Goal: Task Accomplishment & Management: Use online tool/utility

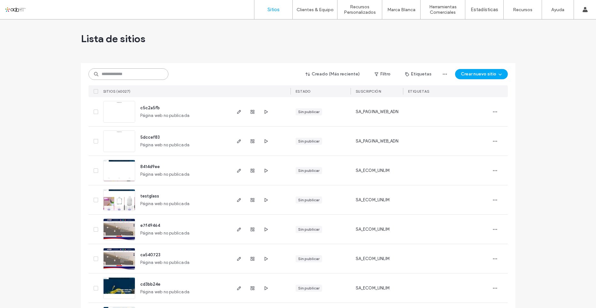
click at [112, 75] on input at bounding box center [129, 74] width 80 height 12
paste input "**********"
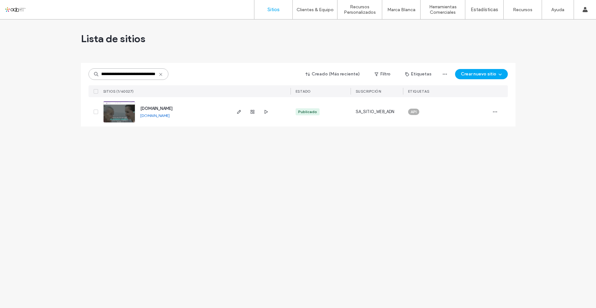
type input "**********"
click at [120, 116] on img at bounding box center [119, 122] width 31 height 43
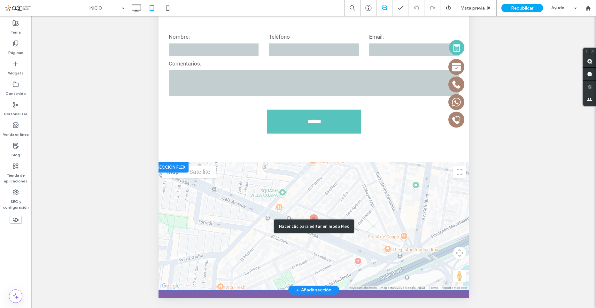
scroll to position [2011, 0]
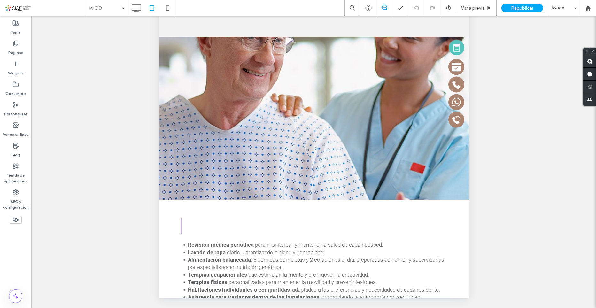
drag, startPoint x: 465, startPoint y: 210, endPoint x: 623, endPoint y: -101, distance: 348.8
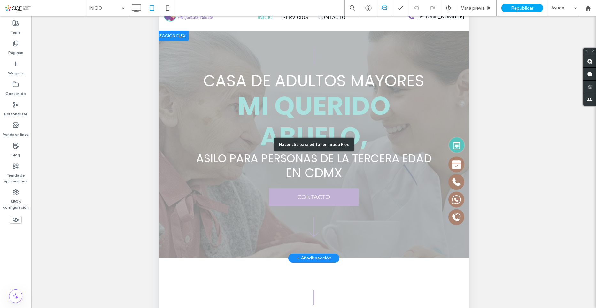
scroll to position [0, 0]
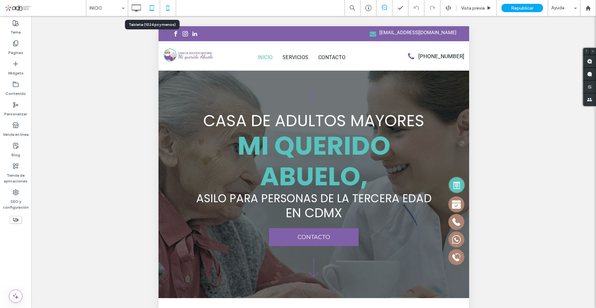
click at [168, 5] on icon at bounding box center [167, 8] width 13 height 13
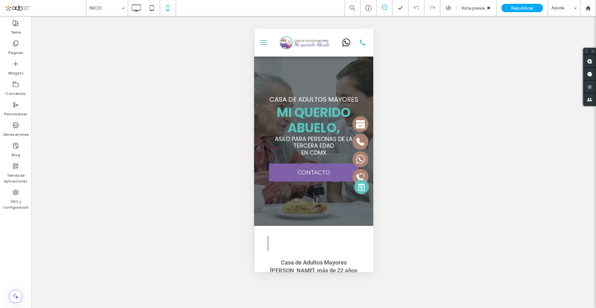
click at [265, 43] on span "menu" at bounding box center [263, 42] width 7 height 1
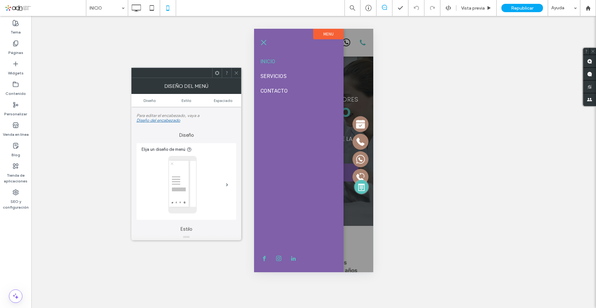
click at [265, 43] on span "menu" at bounding box center [263, 42] width 7 height 1
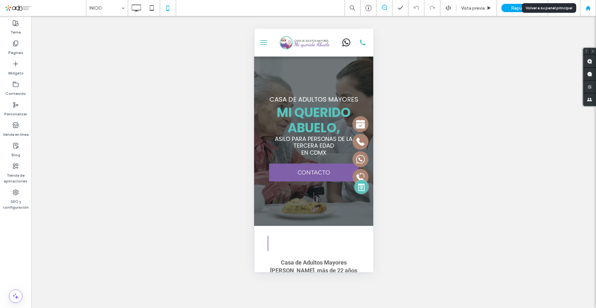
click at [590, 7] on icon at bounding box center [588, 7] width 5 height 5
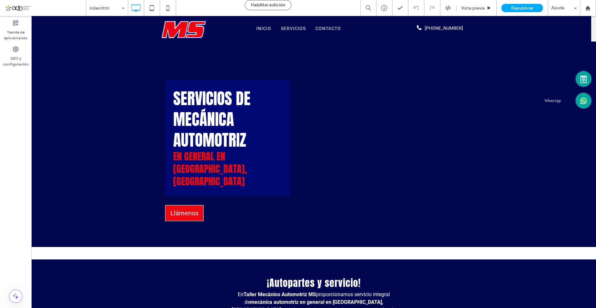
click at [581, 100] on icon at bounding box center [583, 100] width 5 height 5
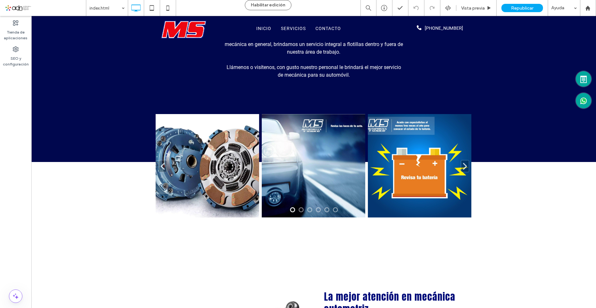
scroll to position [352, 0]
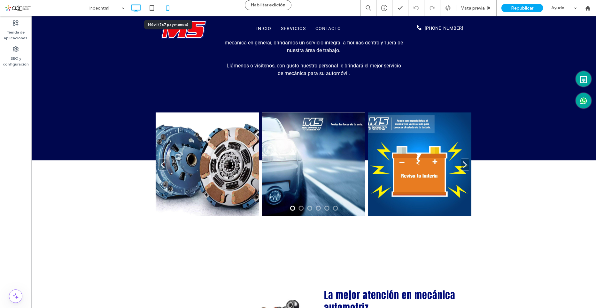
click at [170, 9] on icon at bounding box center [167, 8] width 13 height 13
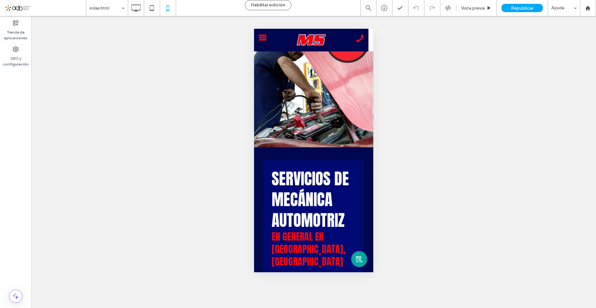
scroll to position [0, 0]
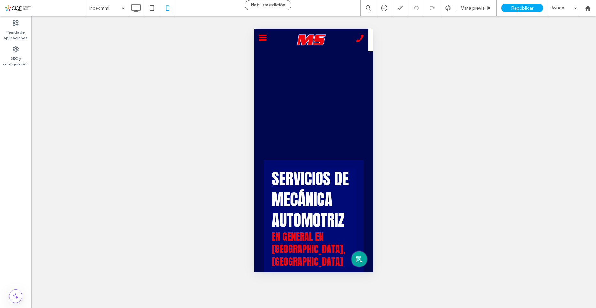
click at [264, 37] on rect at bounding box center [263, 38] width 8 height 2
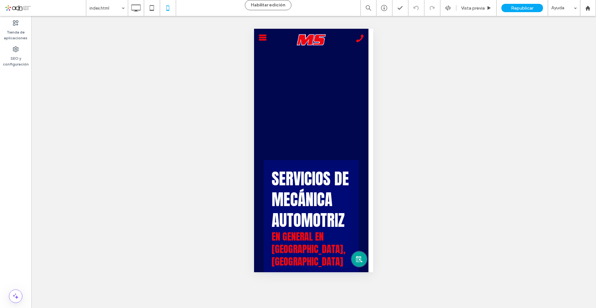
click at [263, 38] on rect at bounding box center [263, 38] width 8 height 2
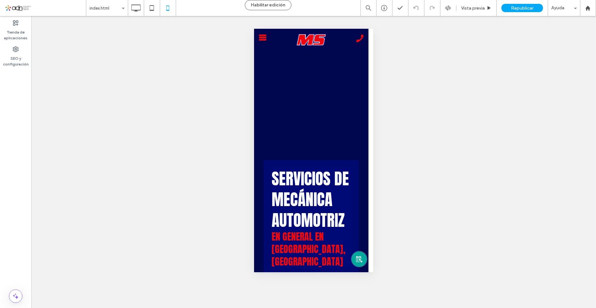
click at [262, 36] on icon ".cls-1{;} menu1" at bounding box center [263, 38] width 8 height 6
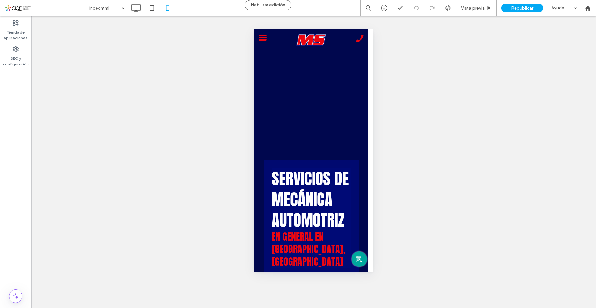
click at [262, 36] on icon ".cls-1{;} menu1" at bounding box center [263, 38] width 8 height 6
click at [152, 11] on icon at bounding box center [151, 8] width 13 height 13
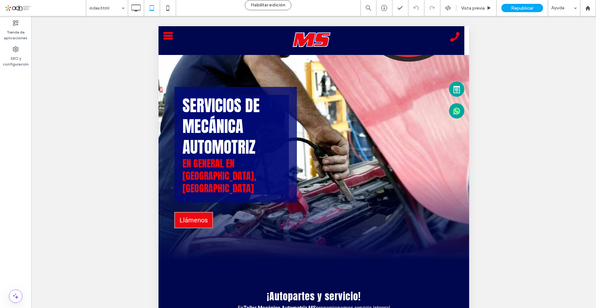
click at [164, 37] on rect at bounding box center [168, 36] width 10 height 2
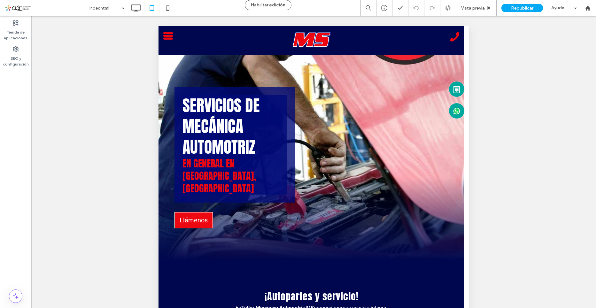
click at [167, 32] on rect at bounding box center [168, 33] width 10 height 2
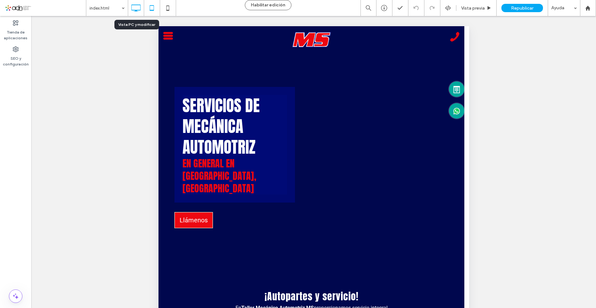
click at [133, 12] on icon at bounding box center [135, 8] width 13 height 13
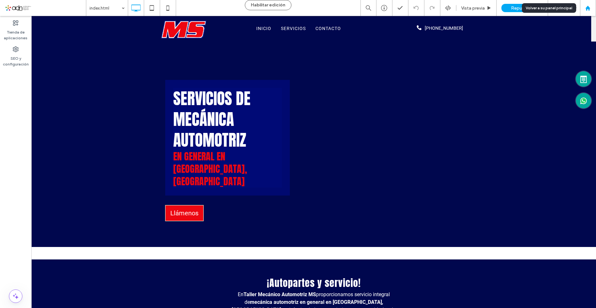
click at [585, 7] on icon at bounding box center [587, 7] width 5 height 5
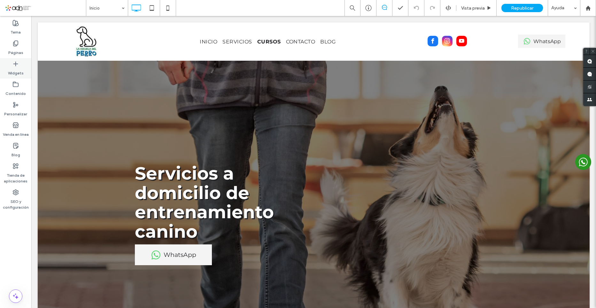
click at [25, 74] on div "Widgets" at bounding box center [15, 68] width 31 height 20
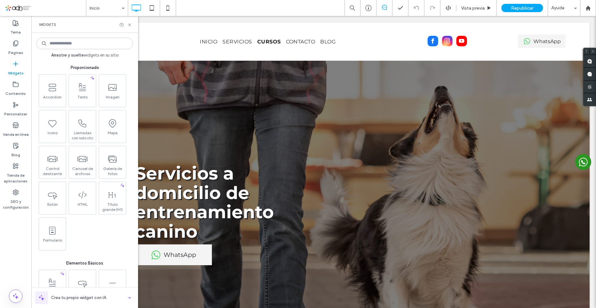
click at [91, 44] on input at bounding box center [84, 44] width 97 height 12
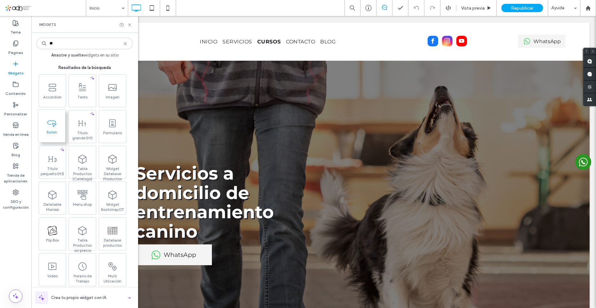
type input "**"
click at [55, 130] on span "Botón" at bounding box center [51, 134] width 27 height 9
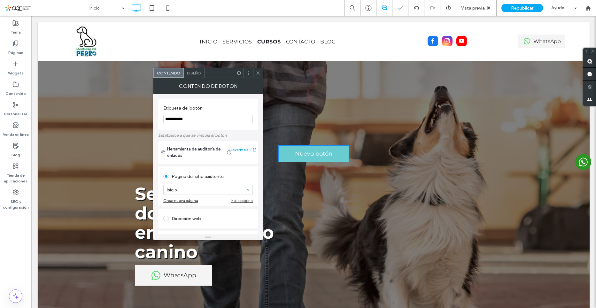
click at [260, 75] on icon at bounding box center [258, 73] width 5 height 5
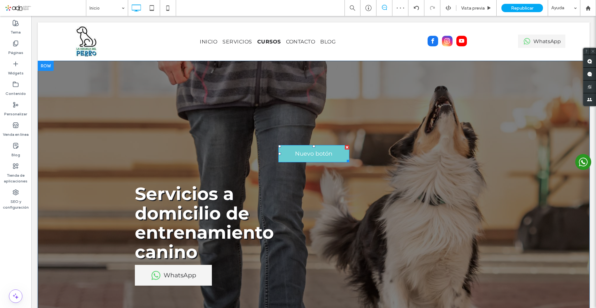
drag, startPoint x: 374, startPoint y: 164, endPoint x: 343, endPoint y: 148, distance: 35.0
click at [345, 148] on div at bounding box center [347, 147] width 4 height 4
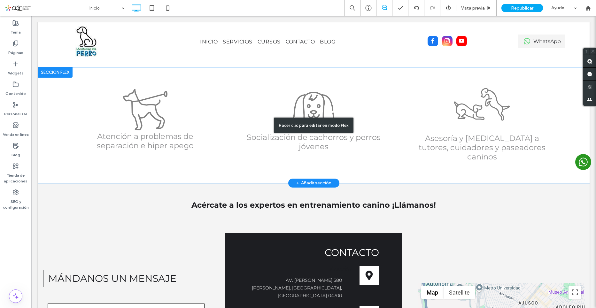
scroll to position [1243, 0]
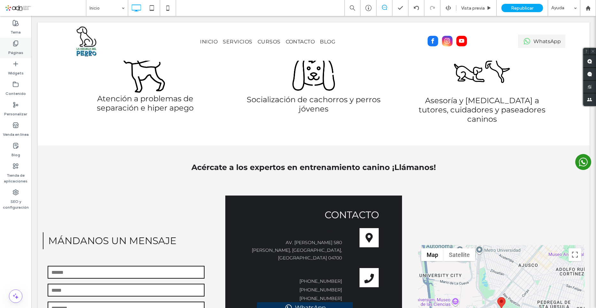
click at [22, 51] on label "Páginas" at bounding box center [15, 51] width 15 height 9
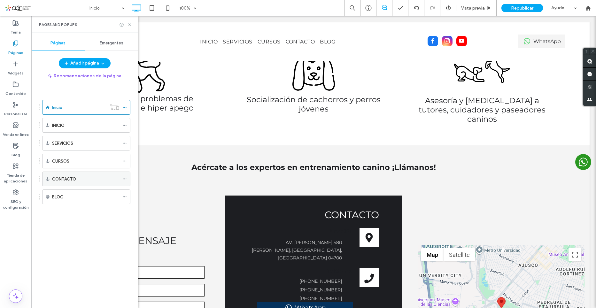
click at [76, 177] on label "CONTACTO" at bounding box center [64, 179] width 24 height 11
click at [131, 25] on icon at bounding box center [129, 24] width 5 height 5
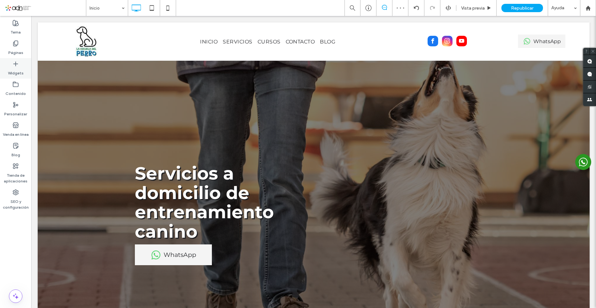
scroll to position [1319, 0]
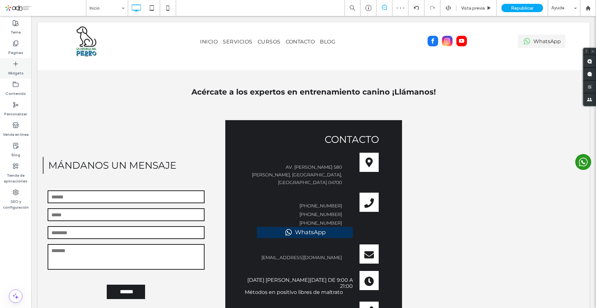
click at [11, 73] on label "Widgets" at bounding box center [16, 71] width 16 height 9
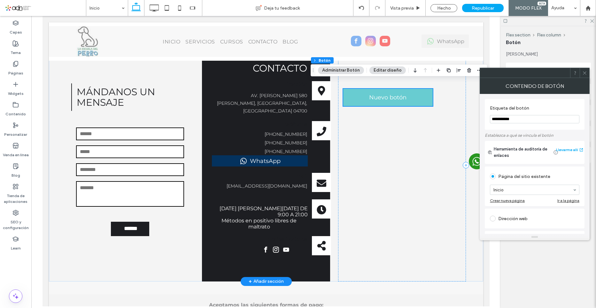
scroll to position [1287, 0]
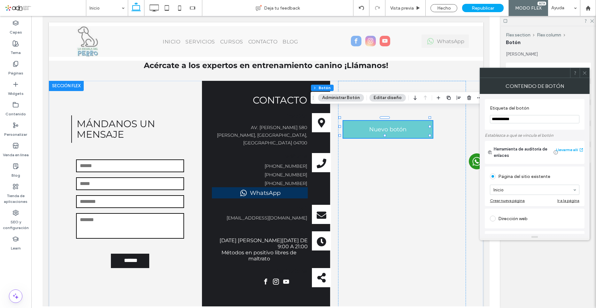
click at [496, 119] on input "**********" at bounding box center [535, 119] width 90 height 8
drag, startPoint x: 564, startPoint y: 135, endPoint x: 480, endPoint y: 119, distance: 85.9
type input "***"
click at [386, 98] on button "Editar diseño" at bounding box center [388, 98] width 36 height 8
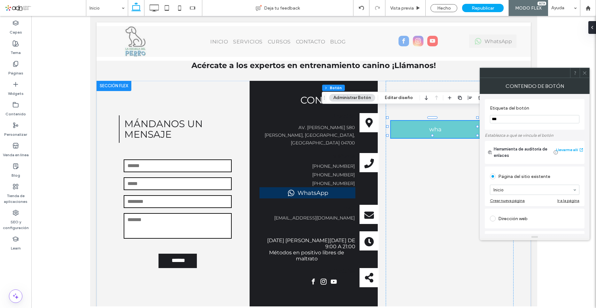
scroll to position [64, 0]
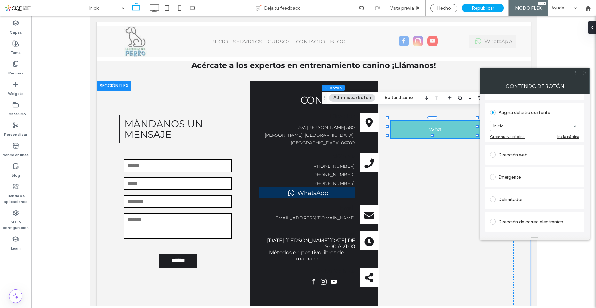
click at [491, 155] on span at bounding box center [493, 155] width 6 height 6
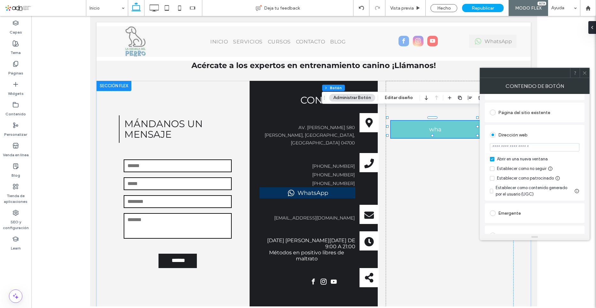
click at [528, 147] on input "url" at bounding box center [535, 147] width 90 height 8
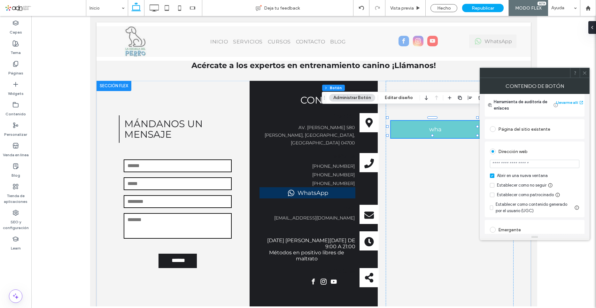
scroll to position [0, 0]
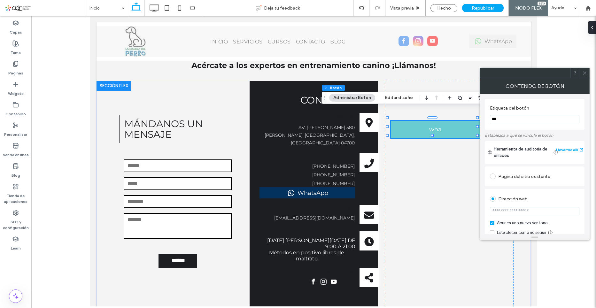
type input "*******"
drag, startPoint x: 511, startPoint y: 117, endPoint x: 499, endPoint y: 120, distance: 12.4
click at [499, 120] on input "***" at bounding box center [535, 119] width 90 height 8
type input "********"
click at [514, 213] on input "*******" at bounding box center [535, 211] width 90 height 8
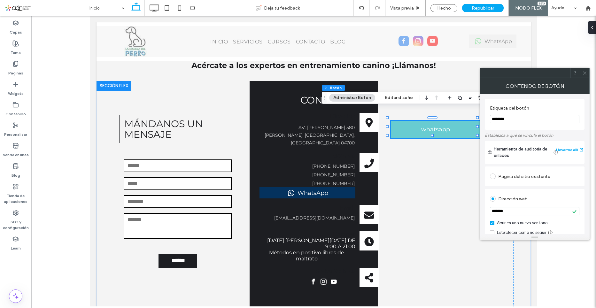
drag, startPoint x: 519, startPoint y: 213, endPoint x: 485, endPoint y: 209, distance: 34.1
click at [485, 209] on div "Etiqueta del botón ******** Establezca a qué se vincula el botón Herramienta de…" at bounding box center [535, 164] width 110 height 140
click at [586, 75] on icon at bounding box center [585, 73] width 5 height 5
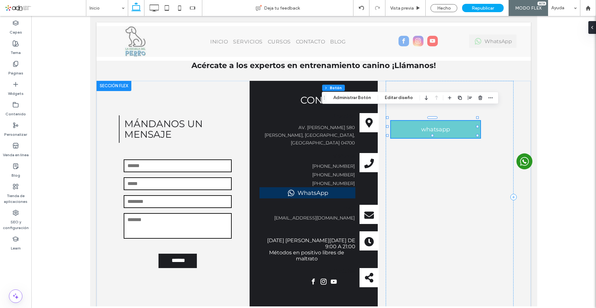
click at [462, 121] on link "whatsapp" at bounding box center [436, 129] width 90 height 17
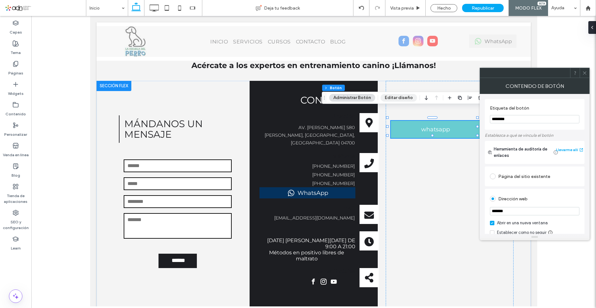
click at [387, 97] on button "Editar diseño" at bounding box center [399, 98] width 36 height 8
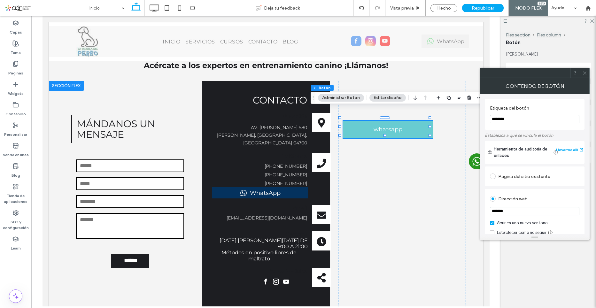
click at [353, 95] on button "Administrar Botón" at bounding box center [341, 98] width 46 height 8
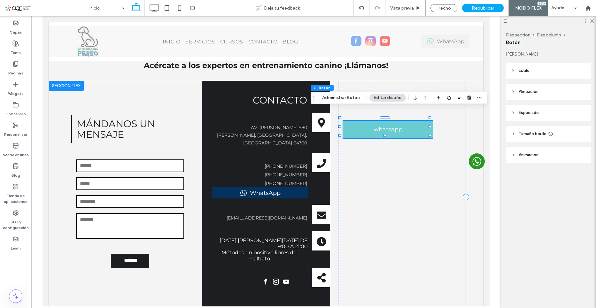
click at [535, 118] on header "Espaciado" at bounding box center [548, 113] width 85 height 16
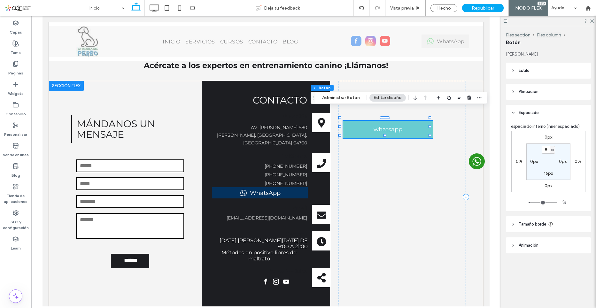
click at [530, 71] on header "Estilo" at bounding box center [548, 71] width 85 height 16
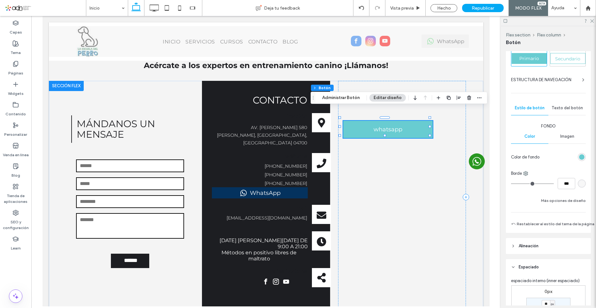
scroll to position [64, 0]
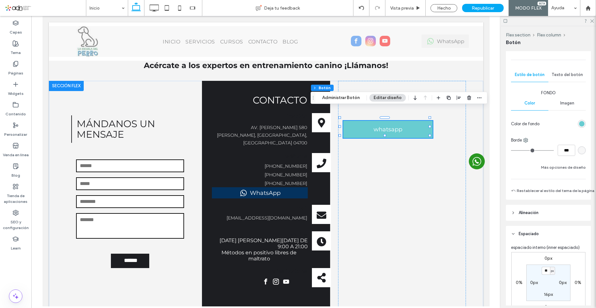
click at [581, 126] on div "rgb(104, 204, 209)" at bounding box center [581, 123] width 5 height 5
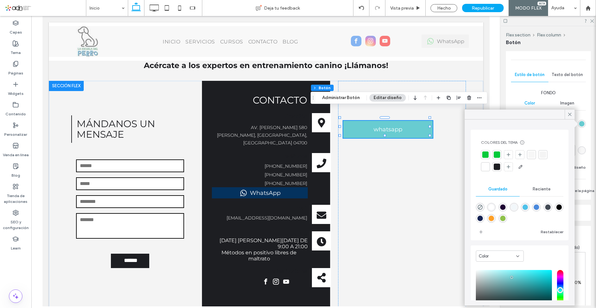
click at [486, 157] on div at bounding box center [486, 155] width 6 height 6
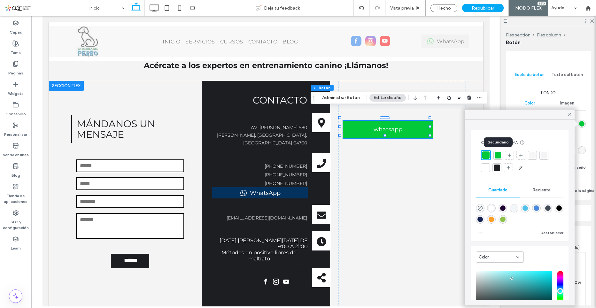
click at [498, 156] on div at bounding box center [498, 155] width 6 height 6
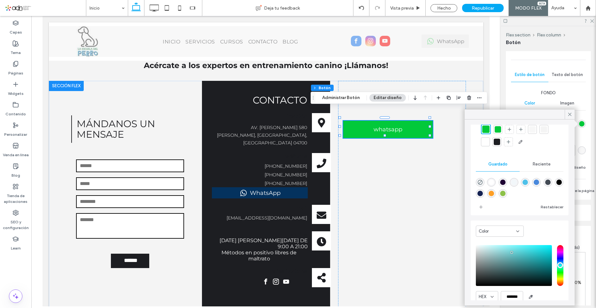
scroll to position [52, 0]
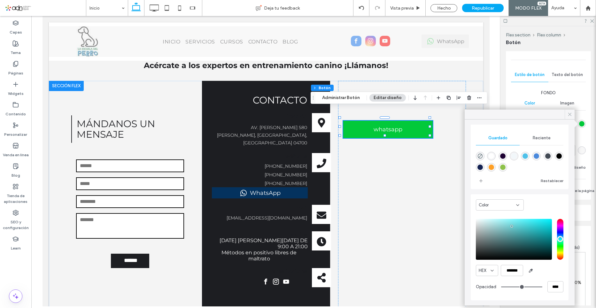
click at [568, 115] on icon at bounding box center [570, 115] width 6 height 6
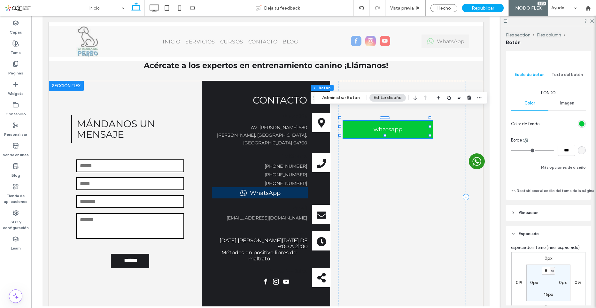
click at [412, 121] on link "whatsapp" at bounding box center [388, 129] width 90 height 17
click at [420, 121] on link "whatsapp" at bounding box center [388, 129] width 90 height 17
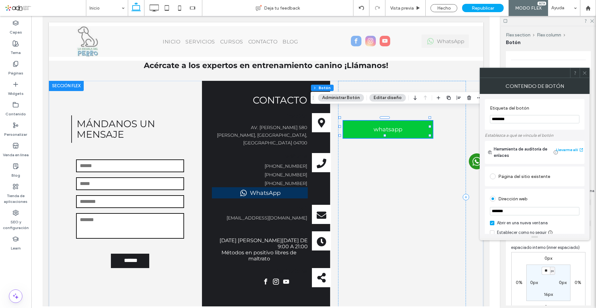
click at [420, 123] on link "whatsapp" at bounding box center [388, 129] width 90 height 17
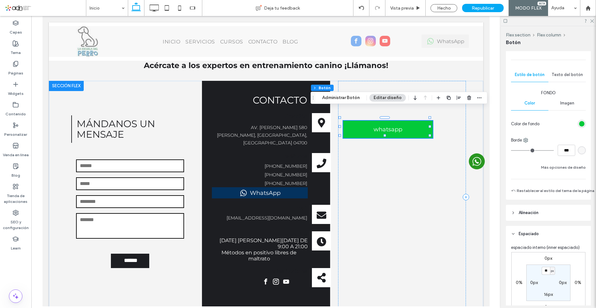
click at [409, 121] on link "whatsapp" at bounding box center [388, 129] width 90 height 17
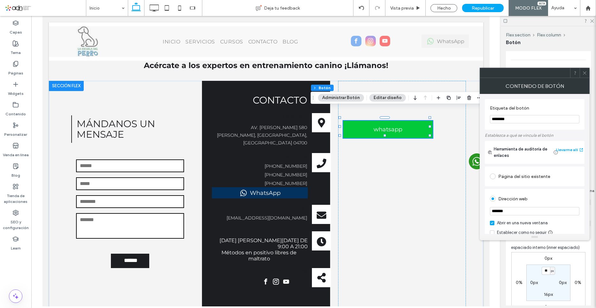
click at [519, 120] on input "********" at bounding box center [535, 119] width 90 height 8
drag, startPoint x: 523, startPoint y: 120, endPoint x: 489, endPoint y: 120, distance: 34.2
click at [489, 120] on div "Etiqueta del botón ********" at bounding box center [535, 114] width 100 height 31
click at [585, 74] on icon at bounding box center [585, 73] width 5 height 5
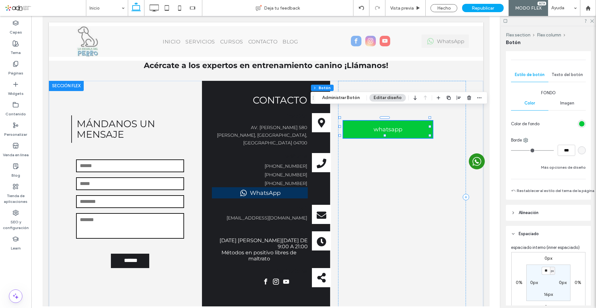
click at [376, 126] on span "whatsapp" at bounding box center [388, 129] width 29 height 7
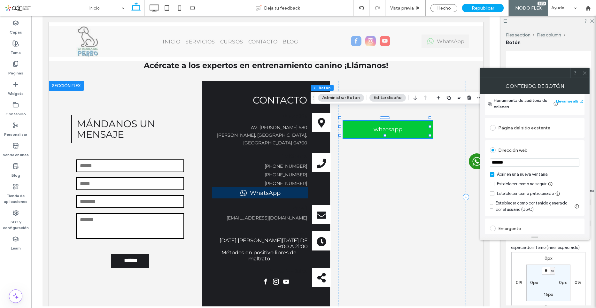
scroll to position [64, 0]
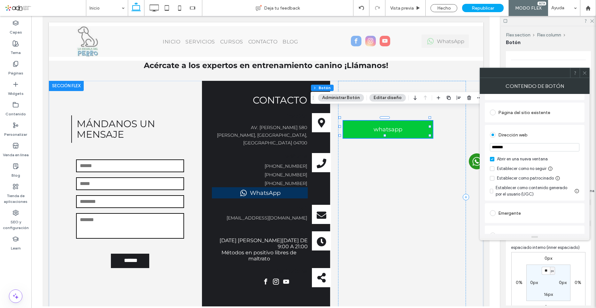
click at [523, 150] on input "*******" at bounding box center [535, 147] width 90 height 8
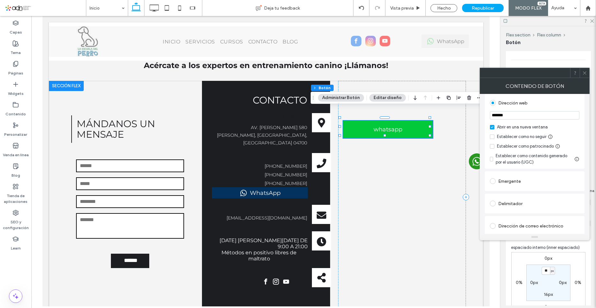
scroll to position [143, 0]
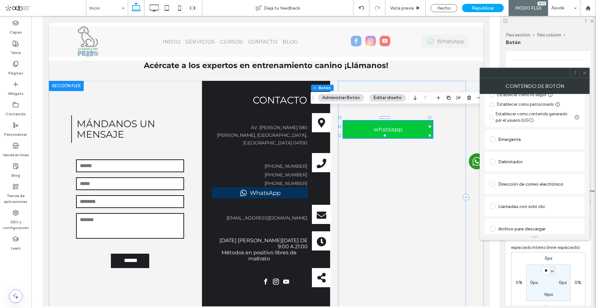
click at [494, 226] on span at bounding box center [493, 229] width 6 height 6
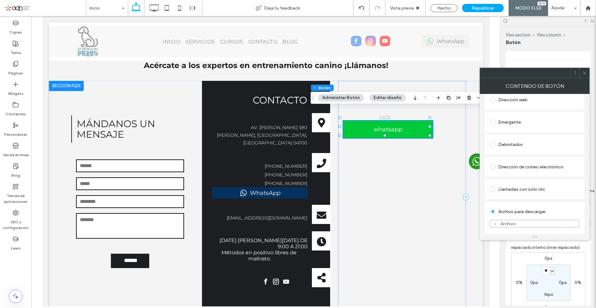
click at [514, 221] on div "Archivo" at bounding box center [508, 223] width 15 height 5
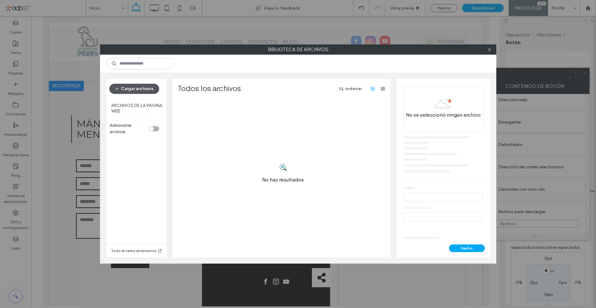
click at [144, 87] on button "Cargar archivos" at bounding box center [134, 89] width 50 height 10
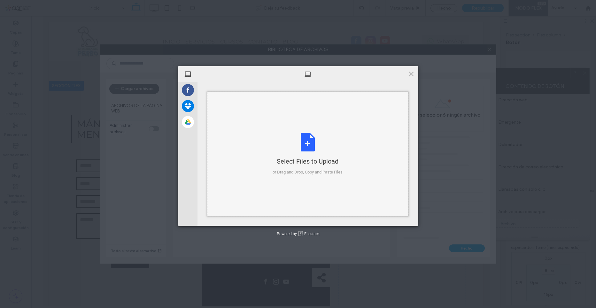
click at [336, 160] on div "Select Files to Upload" at bounding box center [308, 161] width 70 height 9
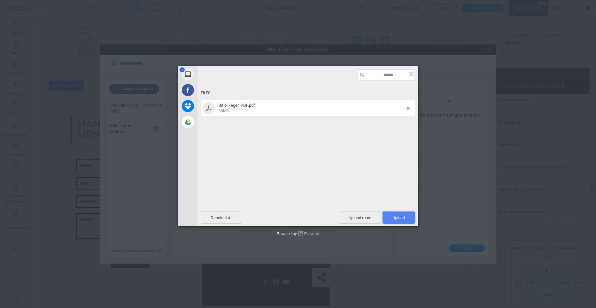
click at [401, 220] on span "Upload 1" at bounding box center [399, 218] width 12 height 5
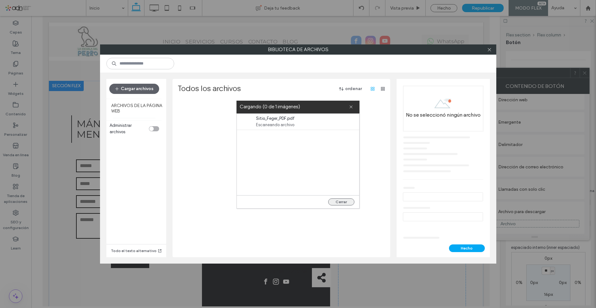
click at [342, 205] on button "Cerrar" at bounding box center [341, 202] width 26 height 7
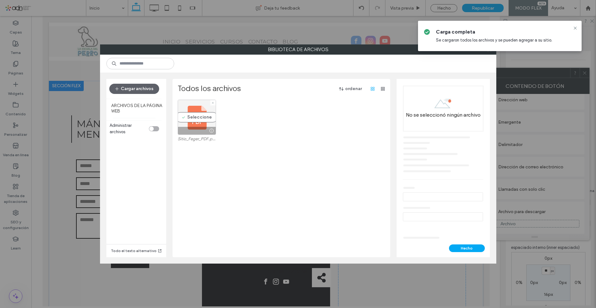
click at [207, 120] on div "Seleccione" at bounding box center [197, 117] width 38 height 35
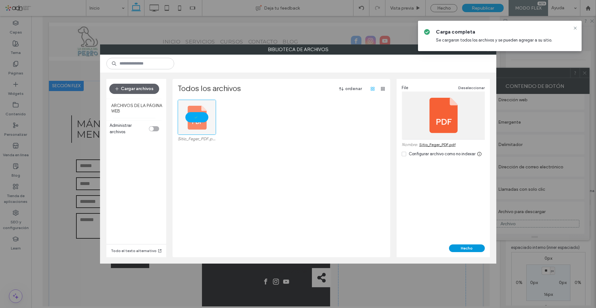
click at [470, 246] on button "Hecho" at bounding box center [467, 249] width 36 height 8
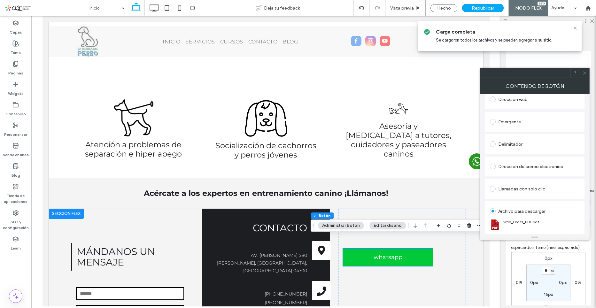
scroll to position [0, 0]
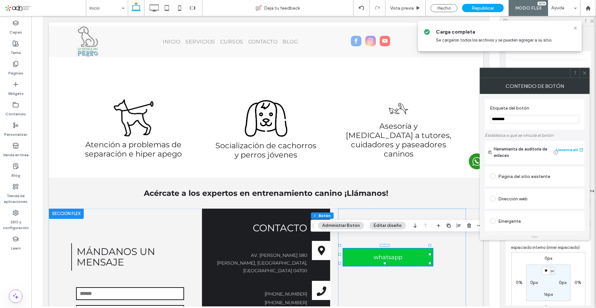
drag, startPoint x: 527, startPoint y: 118, endPoint x: 491, endPoint y: 119, distance: 36.2
click at [491, 119] on input "********" at bounding box center [535, 119] width 90 height 8
type input "****"
click at [587, 72] on icon at bounding box center [585, 73] width 5 height 5
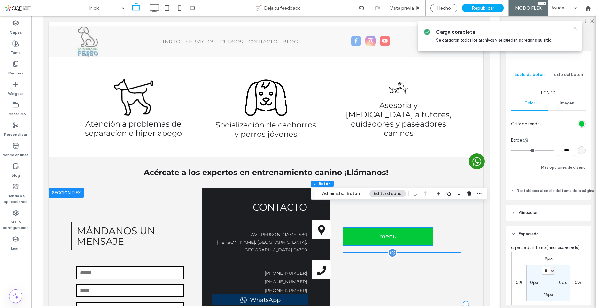
scroll to position [1191, 0]
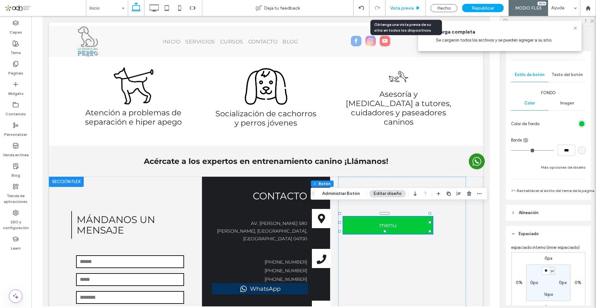
click at [394, 4] on div "Vista previa" at bounding box center [406, 8] width 40 height 16
click at [404, 9] on span "Vista previa" at bounding box center [402, 7] width 24 height 5
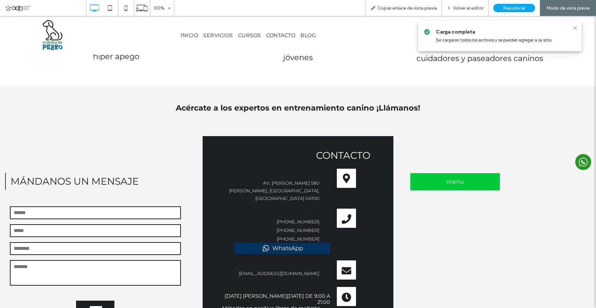
scroll to position [1287, 0]
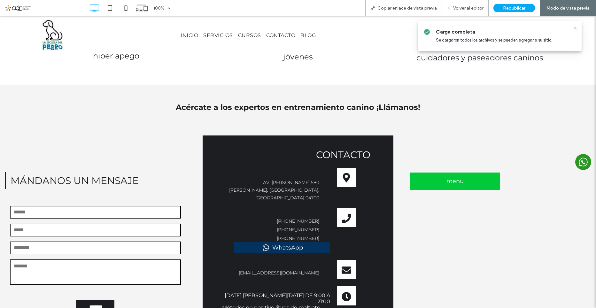
click at [574, 29] on icon at bounding box center [575, 28] width 5 height 5
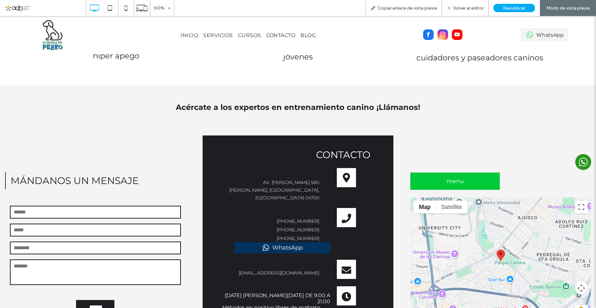
click at [456, 178] on span "menu" at bounding box center [455, 181] width 17 height 7
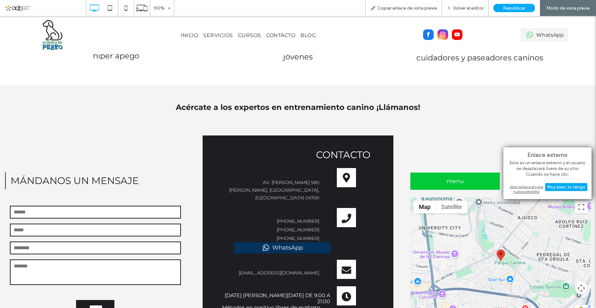
click at [524, 189] on div "Abrir enlace en una nueva pestaña" at bounding box center [548, 190] width 80 height 12
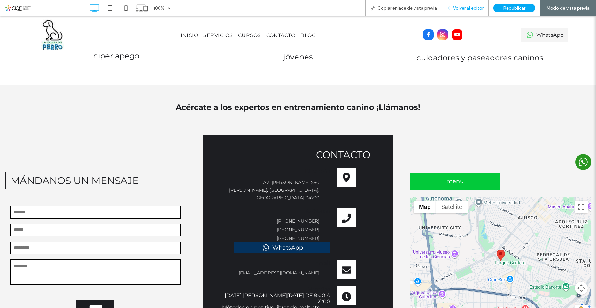
click at [473, 6] on span "Volver al editor" at bounding box center [468, 7] width 30 height 5
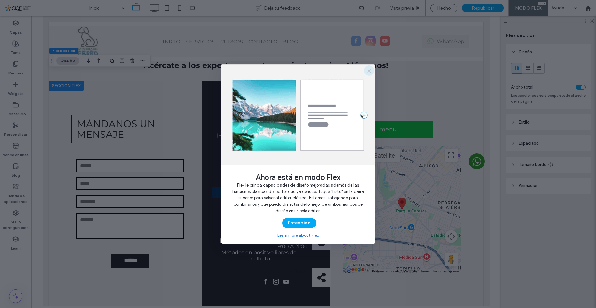
click at [367, 70] on icon "button" at bounding box center [369, 70] width 5 height 5
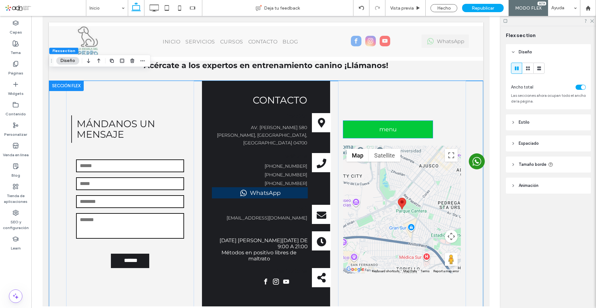
click at [412, 121] on link "menu" at bounding box center [388, 129] width 90 height 17
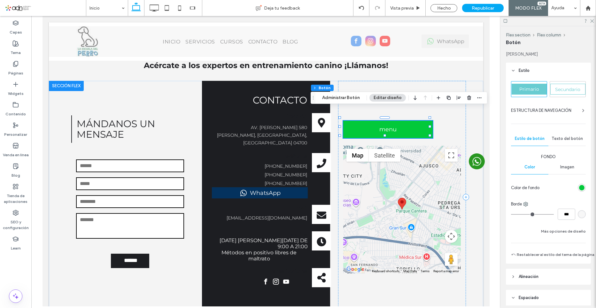
type input "**"
click at [412, 121] on link "menu" at bounding box center [388, 129] width 90 height 17
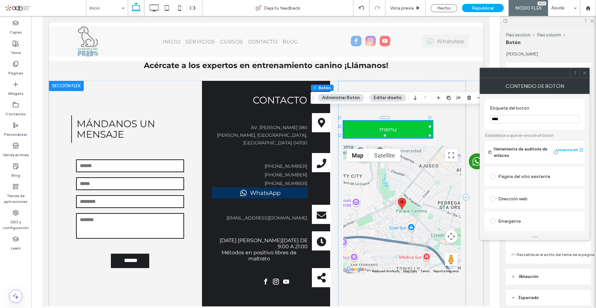
click at [501, 198] on div "Dirección web" at bounding box center [535, 199] width 90 height 10
click at [546, 211] on input "url" at bounding box center [535, 211] width 90 height 8
click at [518, 212] on input "*******" at bounding box center [535, 211] width 90 height 8
drag, startPoint x: 561, startPoint y: 228, endPoint x: 479, endPoint y: 211, distance: 83.2
paste input "**********"
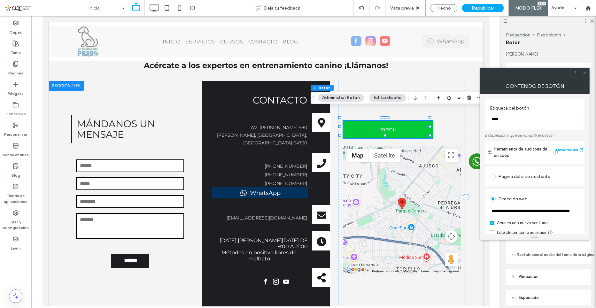
scroll to position [0, 88]
type input "**********"
click at [555, 198] on div "Dirección web" at bounding box center [535, 199] width 90 height 10
click at [587, 72] on div at bounding box center [585, 73] width 10 height 10
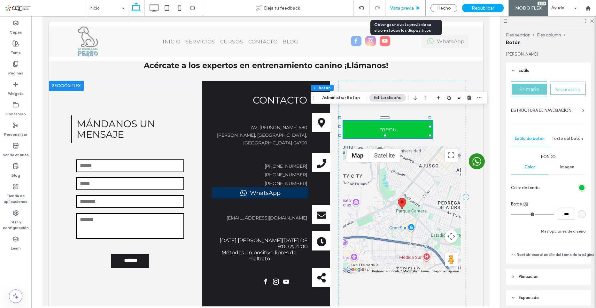
click at [412, 5] on div "Vista previa" at bounding box center [406, 8] width 40 height 16
click at [394, 10] on span "Vista previa" at bounding box center [402, 7] width 24 height 5
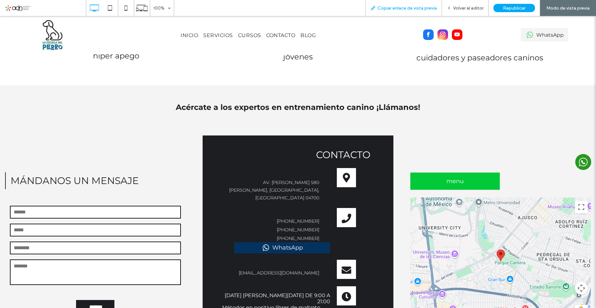
scroll to position [1312, 0]
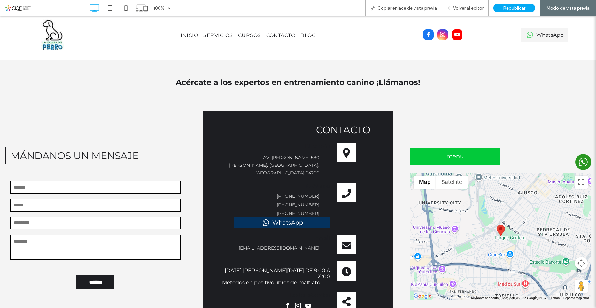
click at [459, 153] on span "menu" at bounding box center [455, 156] width 17 height 7
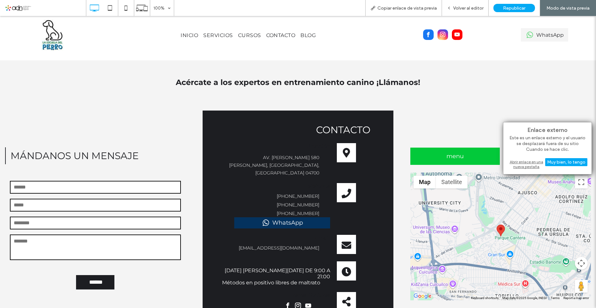
click at [518, 162] on div "Abrir enlace en una nueva pestaña" at bounding box center [548, 165] width 80 height 12
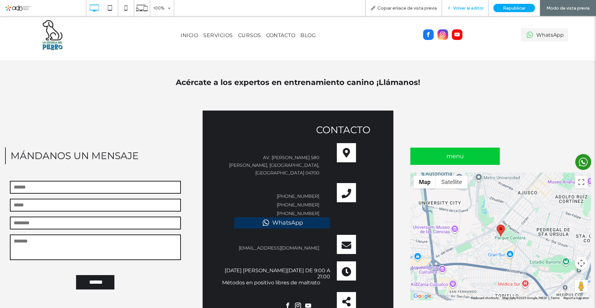
click at [466, 6] on span "Volver al editor" at bounding box center [468, 7] width 30 height 5
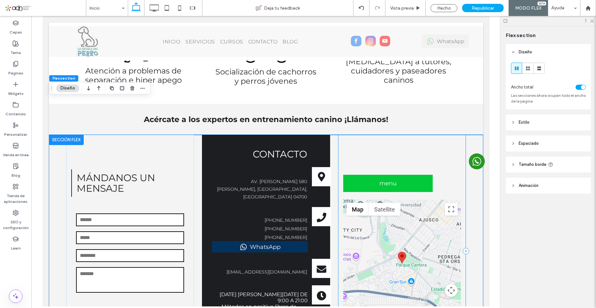
scroll to position [1216, 0]
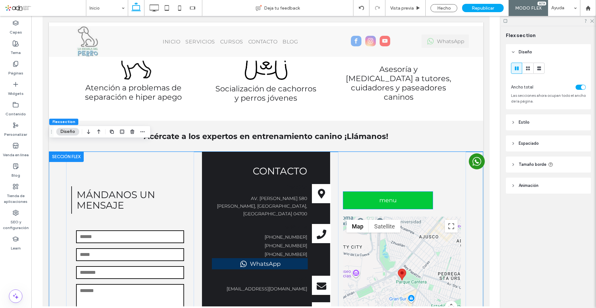
click at [415, 192] on link "menu" at bounding box center [388, 200] width 90 height 17
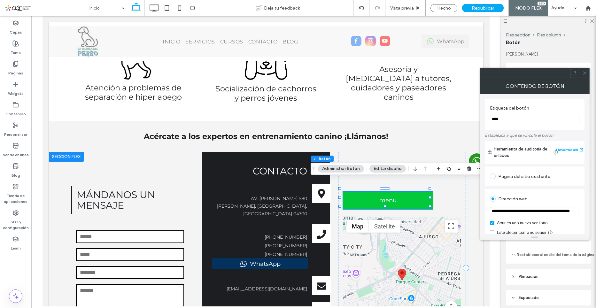
type input "**"
click at [545, 212] on input "**********" at bounding box center [535, 211] width 90 height 8
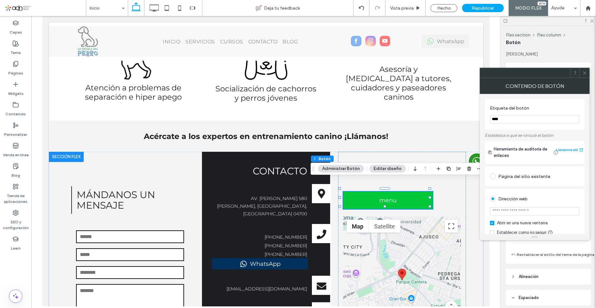
type input "*******"
drag, startPoint x: 522, startPoint y: 210, endPoint x: 489, endPoint y: 207, distance: 32.7
click at [489, 207] on div "Dirección web ******* URL no vֳ¡lida Abrir en una nueva ventana Establecer como…" at bounding box center [535, 229] width 100 height 81
paste input "**********"
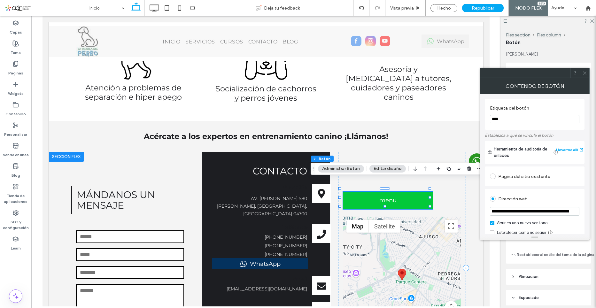
type input "**********"
click at [568, 197] on div "Dirección web" at bounding box center [535, 199] width 90 height 10
click at [583, 71] on icon at bounding box center [585, 73] width 5 height 5
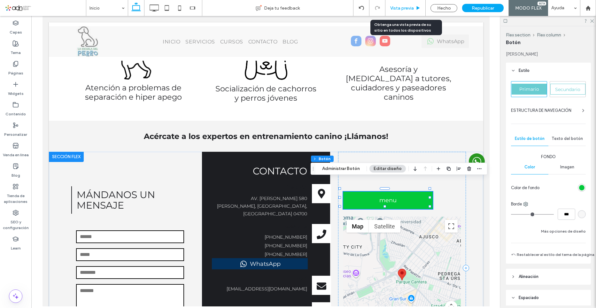
click at [397, 6] on span "Vista previa" at bounding box center [402, 7] width 24 height 5
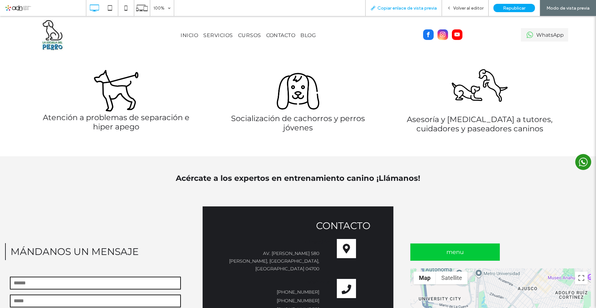
scroll to position [1239, 0]
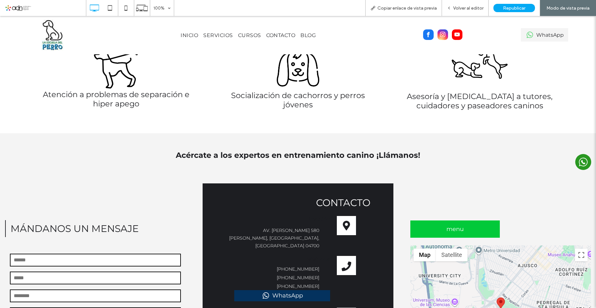
click at [457, 221] on link "menu" at bounding box center [456, 229] width 90 height 17
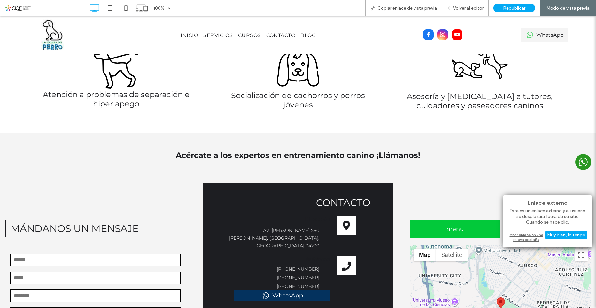
click at [522, 235] on div "Abrir enlace en una nueva pestaña" at bounding box center [548, 237] width 80 height 12
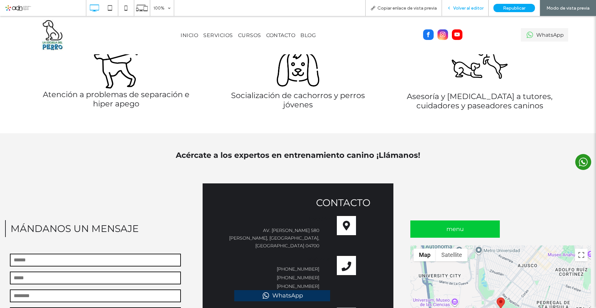
click at [461, 6] on span "Volver al editor" at bounding box center [468, 7] width 30 height 5
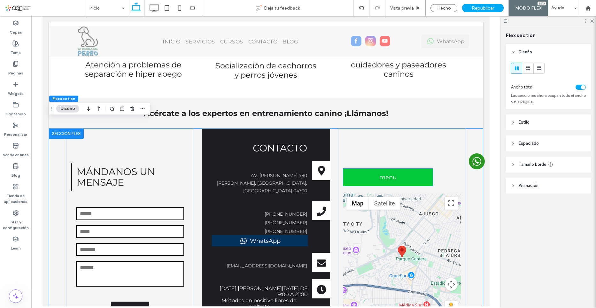
click at [380, 174] on span "menu" at bounding box center [388, 177] width 17 height 7
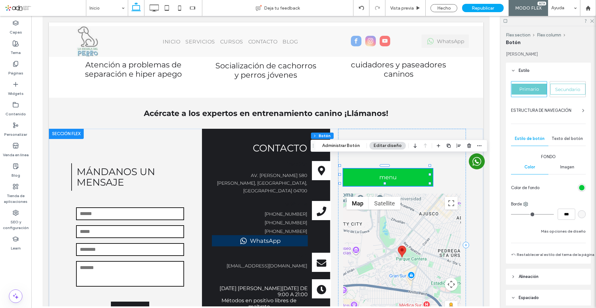
type input "**"
click at [410, 169] on link "menu" at bounding box center [388, 177] width 90 height 17
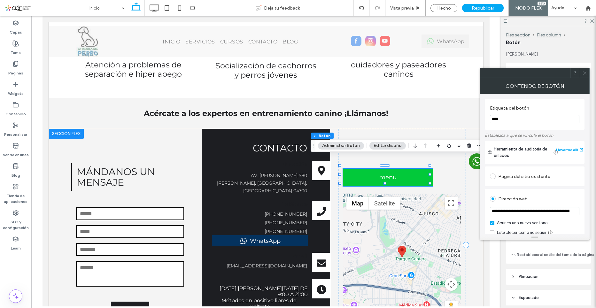
click at [542, 212] on input "**********" at bounding box center [535, 211] width 90 height 8
type input "**********"
click at [587, 71] on div at bounding box center [585, 73] width 10 height 10
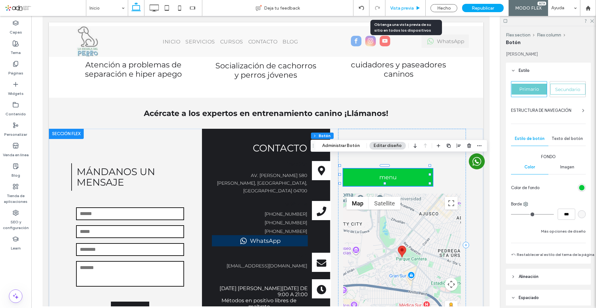
click at [404, 5] on div "Vista previa" at bounding box center [406, 8] width 40 height 16
click at [404, 8] on span "Vista previa" at bounding box center [402, 7] width 24 height 5
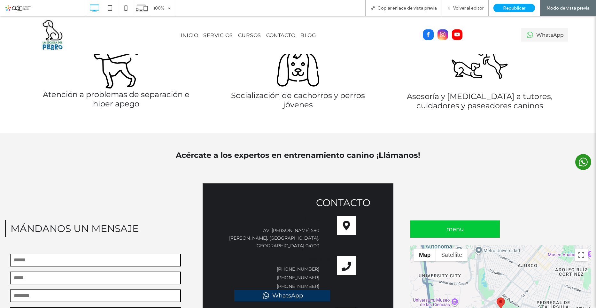
scroll to position [1264, 0]
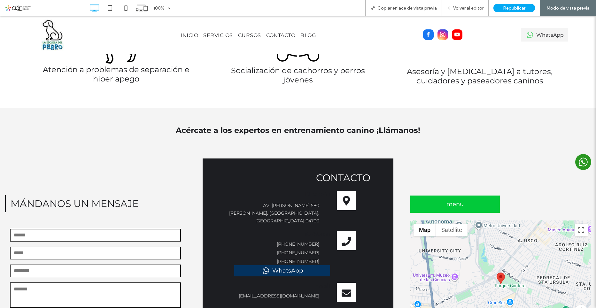
click at [437, 196] on link "menu" at bounding box center [456, 204] width 90 height 17
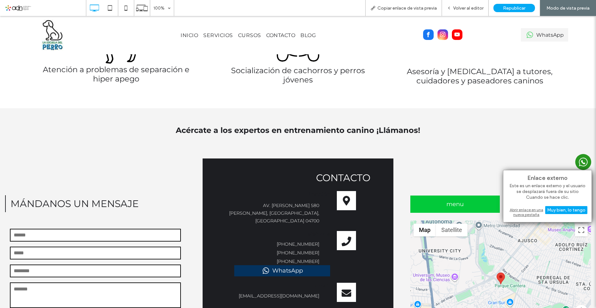
click at [519, 214] on div "Abrir enlace en una nueva pestaña" at bounding box center [548, 213] width 80 height 12
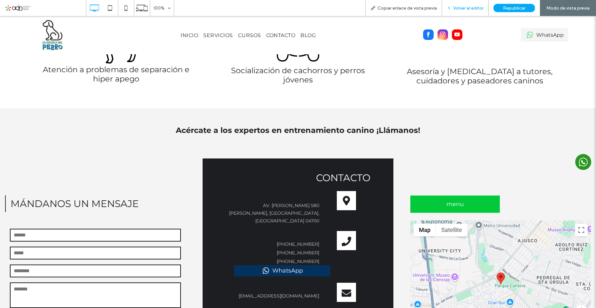
click at [470, 7] on span "Volver al editor" at bounding box center [468, 7] width 30 height 5
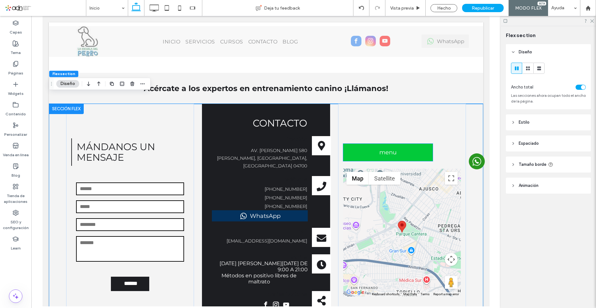
click at [380, 149] on span "menu" at bounding box center [388, 152] width 17 height 7
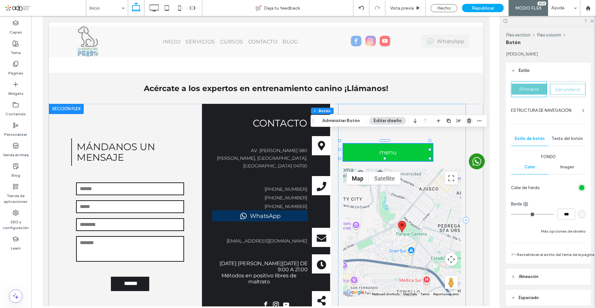
click at [471, 119] on icon "button" at bounding box center [469, 120] width 5 height 5
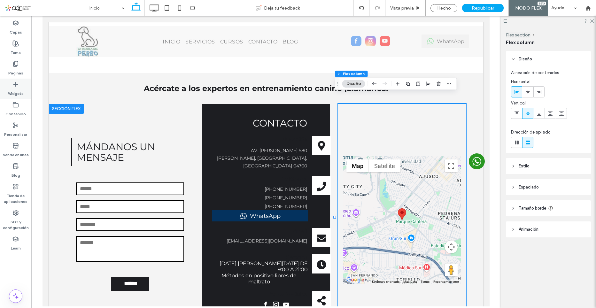
click at [18, 89] on label "Widgets" at bounding box center [16, 92] width 16 height 9
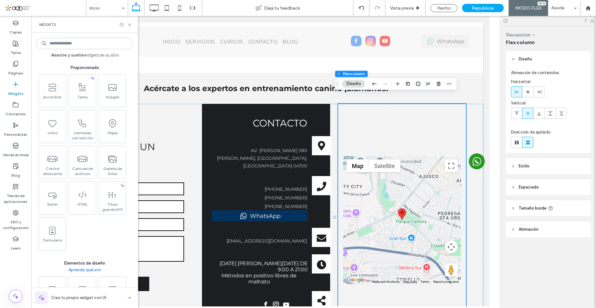
click at [78, 46] on input at bounding box center [84, 44] width 97 height 12
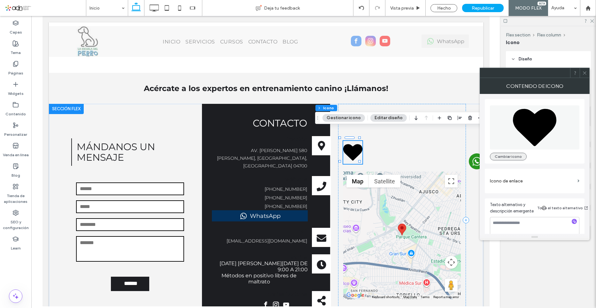
click at [513, 156] on button "Cambiar icono" at bounding box center [508, 157] width 37 height 8
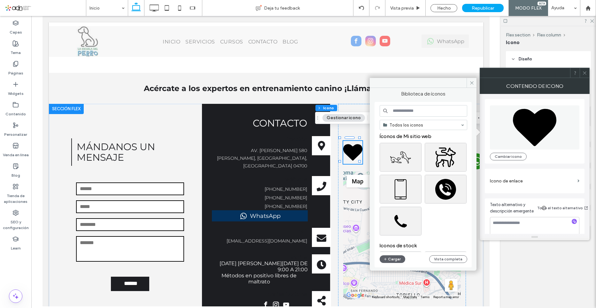
click at [434, 109] on input at bounding box center [424, 111] width 88 height 12
type input "********"
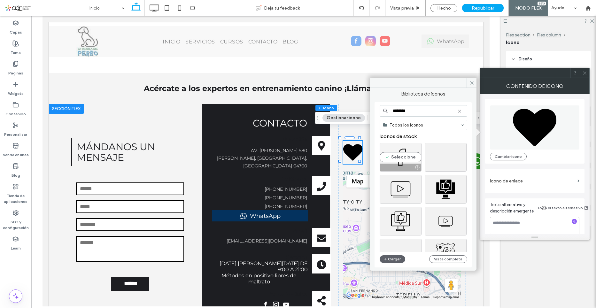
click at [399, 163] on div "Seleccione" at bounding box center [401, 157] width 42 height 29
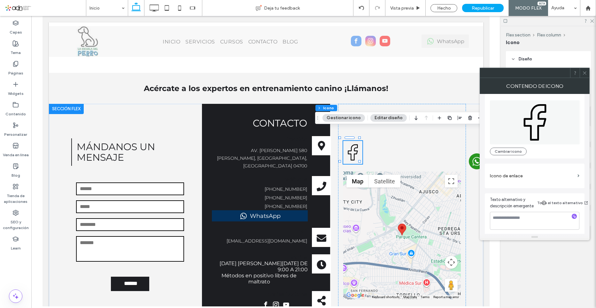
scroll to position [7, 0]
click at [522, 176] on label "Icono de enlace" at bounding box center [532, 175] width 85 height 12
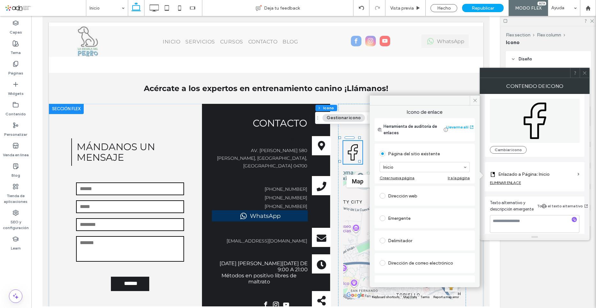
click at [387, 196] on label at bounding box center [384, 196] width 8 height 6
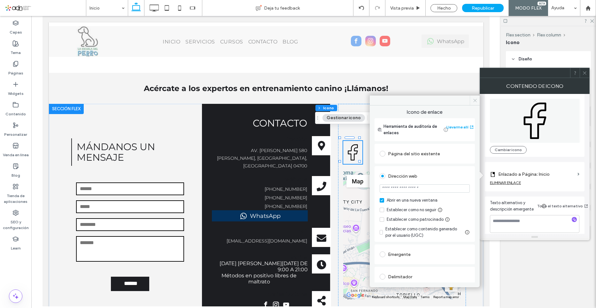
click at [475, 100] on icon at bounding box center [475, 100] width 5 height 5
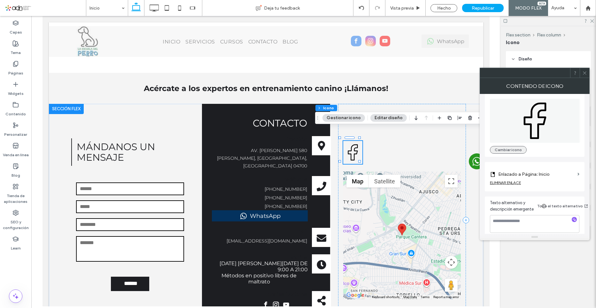
click at [506, 147] on button "Cambiar icono" at bounding box center [508, 150] width 37 height 8
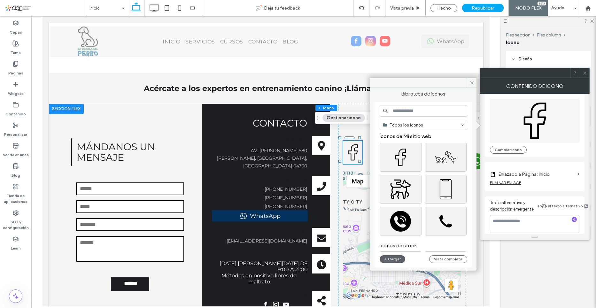
click at [426, 114] on input at bounding box center [424, 111] width 88 height 12
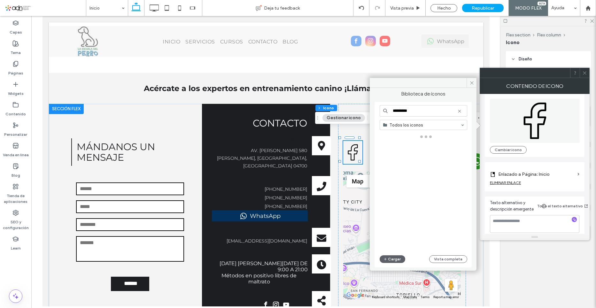
type input "*********"
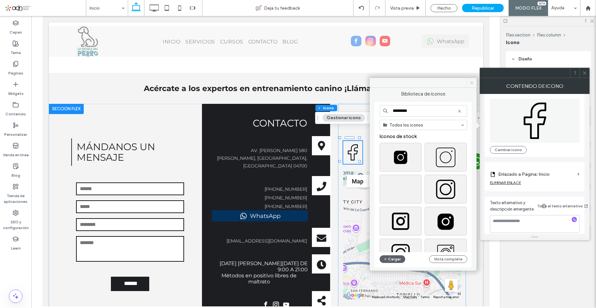
click at [471, 81] on icon at bounding box center [472, 83] width 5 height 5
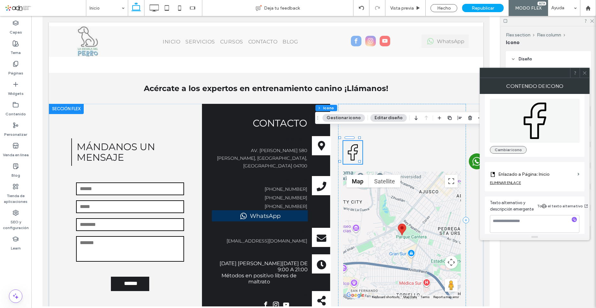
click at [505, 153] on button "Cambiar icono" at bounding box center [508, 150] width 37 height 8
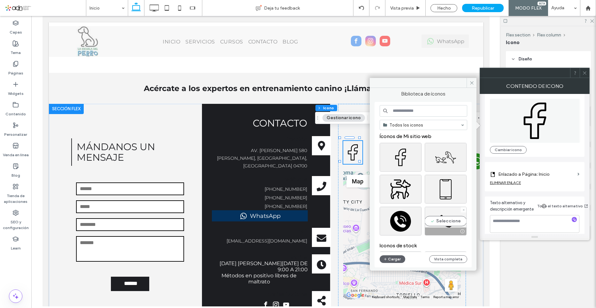
click at [447, 222] on div "Seleccione" at bounding box center [446, 221] width 42 height 29
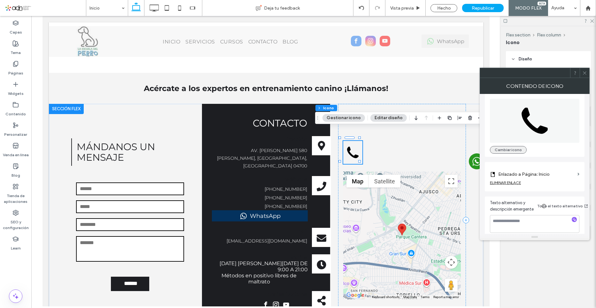
click at [509, 150] on button "Cambiar icono" at bounding box center [508, 150] width 37 height 8
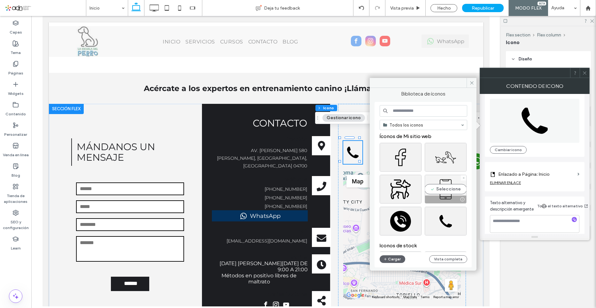
click at [449, 180] on div "Seleccione" at bounding box center [446, 189] width 42 height 29
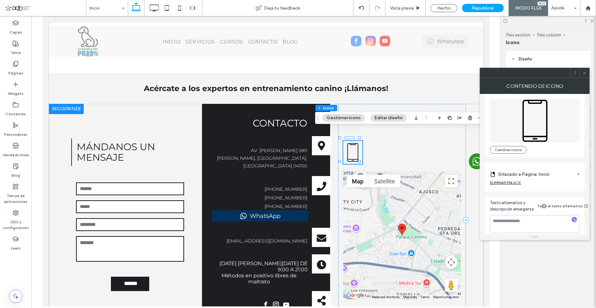
click at [586, 71] on icon at bounding box center [585, 73] width 5 height 5
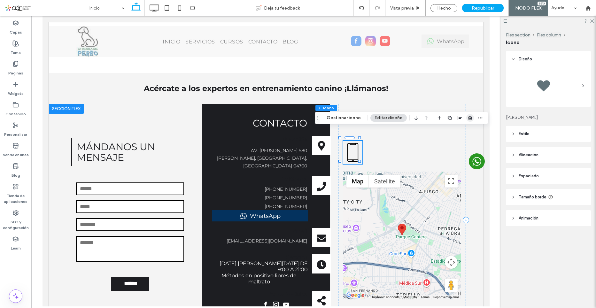
click at [468, 120] on icon "button" at bounding box center [470, 117] width 5 height 5
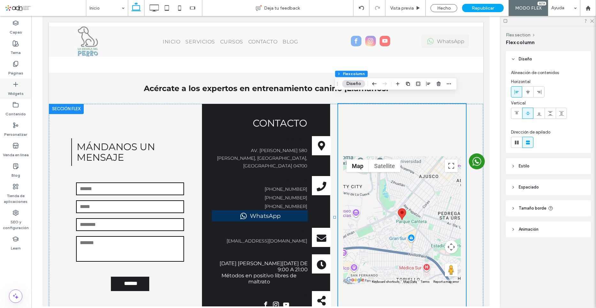
click at [17, 86] on icon at bounding box center [15, 84] width 6 height 6
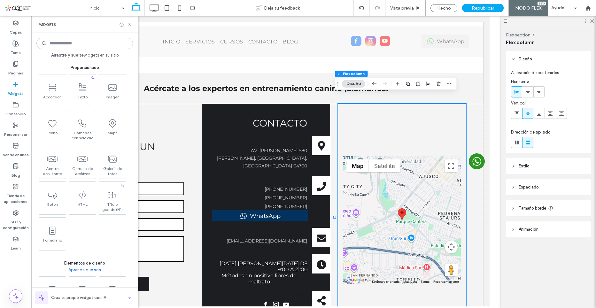
click at [94, 46] on input at bounding box center [84, 44] width 97 height 12
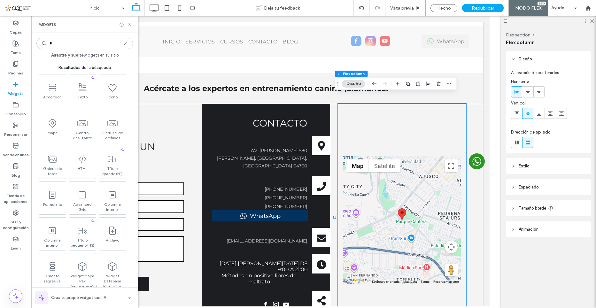
type input "*"
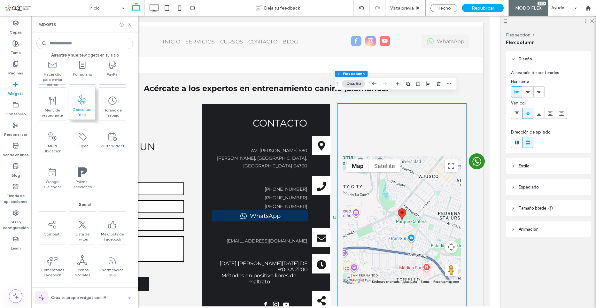
scroll to position [1215, 0]
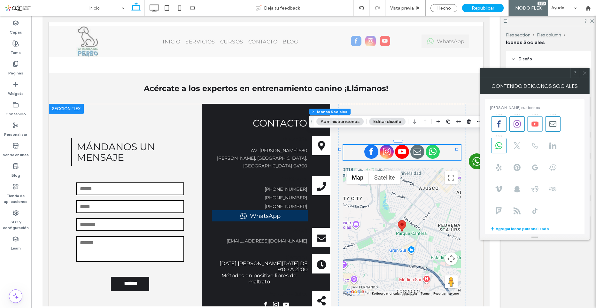
click at [534, 128] on span at bounding box center [535, 123] width 15 height 15
click at [553, 123] on icon at bounding box center [553, 124] width 7 height 7
click at [497, 148] on use at bounding box center [499, 145] width 7 height 7
click at [518, 169] on use at bounding box center [517, 167] width 7 height 7
click at [520, 167] on use at bounding box center [517, 167] width 7 height 7
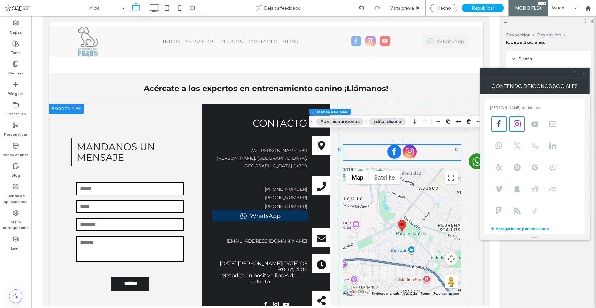
click at [536, 212] on use at bounding box center [535, 211] width 5 height 6
click at [555, 167] on icon at bounding box center [553, 167] width 7 height 7
click at [538, 208] on icon at bounding box center [535, 211] width 7 height 7
click at [554, 169] on icon at bounding box center [553, 167] width 7 height 7
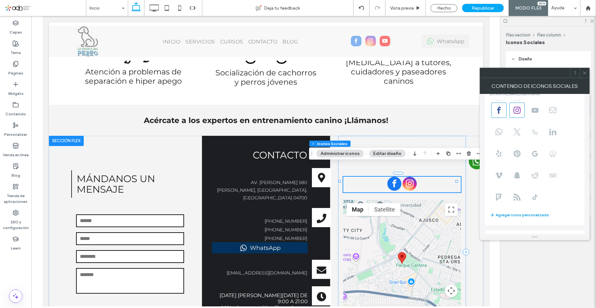
scroll to position [0, 0]
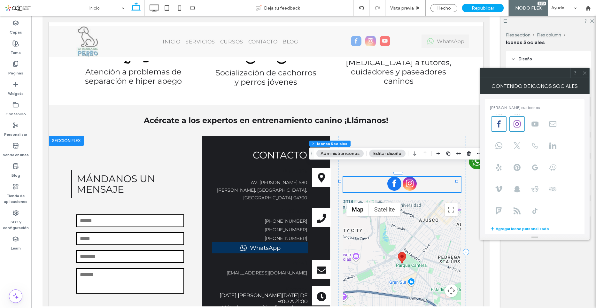
click at [583, 69] on span at bounding box center [585, 73] width 5 height 10
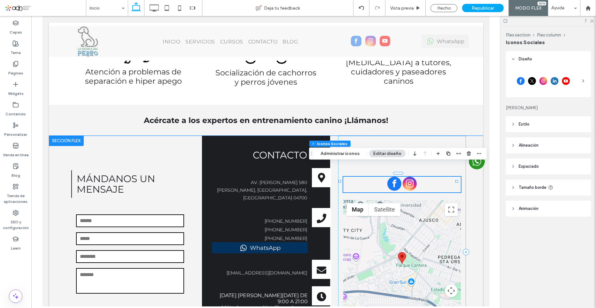
click at [431, 177] on div at bounding box center [402, 185] width 118 height 16
click at [469, 155] on icon "button" at bounding box center [469, 153] width 5 height 5
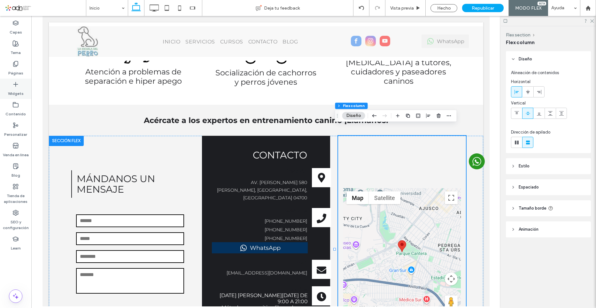
click at [21, 90] on label "Widgets" at bounding box center [16, 92] width 16 height 9
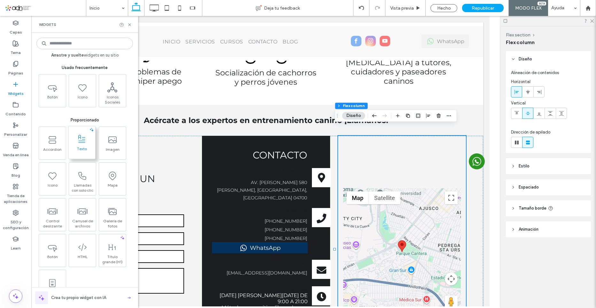
scroll to position [32, 0]
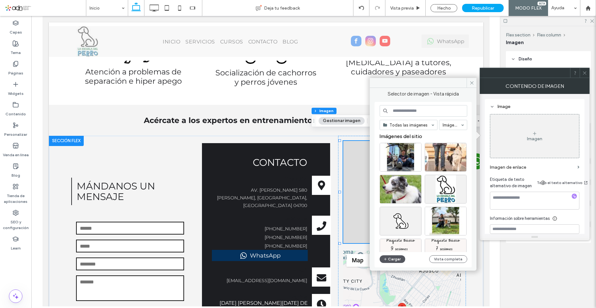
click at [398, 258] on button "Cargar" at bounding box center [393, 259] width 26 height 8
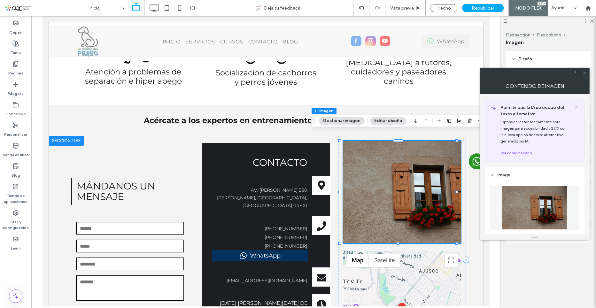
click at [585, 72] on icon at bounding box center [585, 73] width 5 height 5
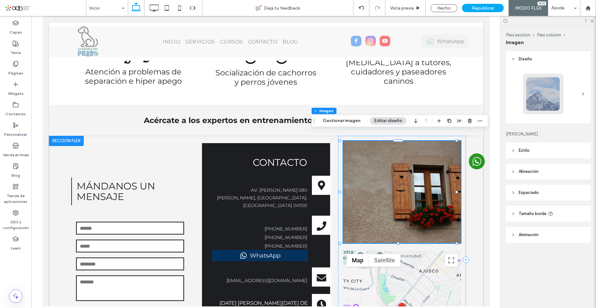
click at [545, 153] on header "Estilo" at bounding box center [548, 151] width 85 height 16
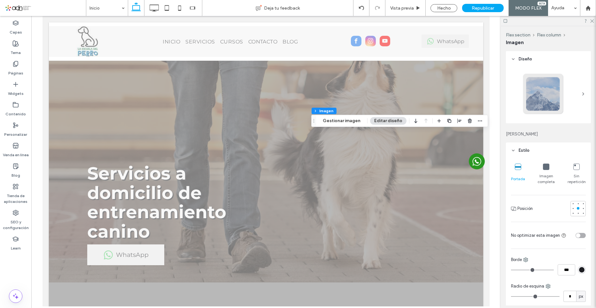
click at [545, 166] on icon at bounding box center [546, 167] width 6 height 6
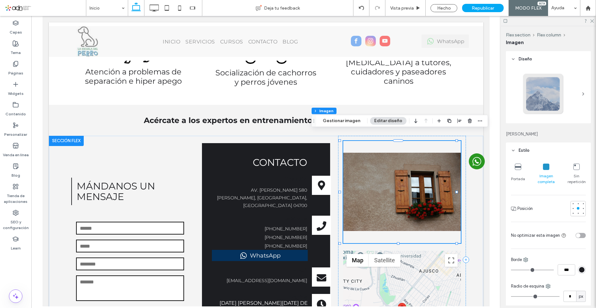
scroll to position [1232, 0]
click at [518, 169] on icon at bounding box center [518, 167] width 6 height 6
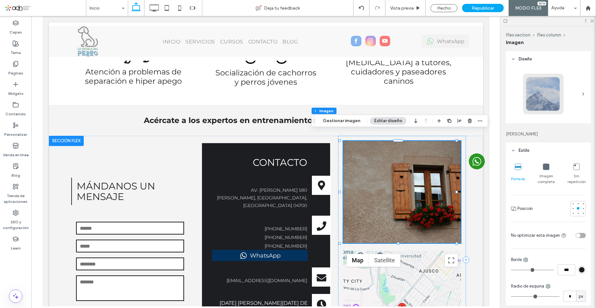
click at [545, 167] on icon at bounding box center [546, 167] width 6 height 6
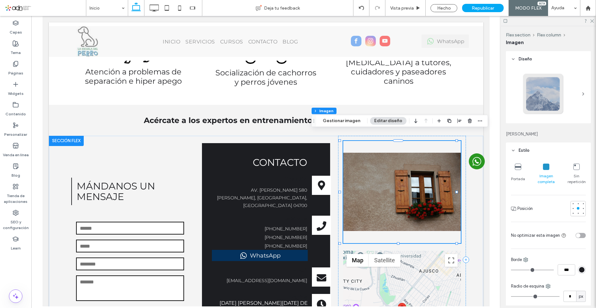
click at [574, 166] on icon at bounding box center [577, 167] width 6 height 6
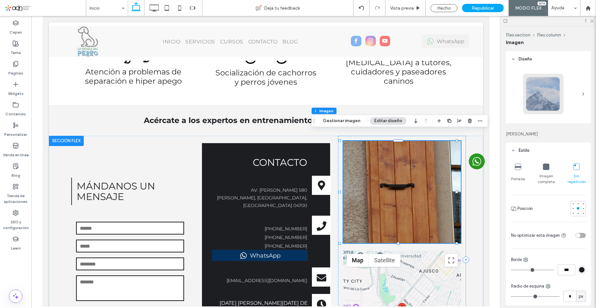
click at [548, 168] on icon at bounding box center [546, 167] width 6 height 6
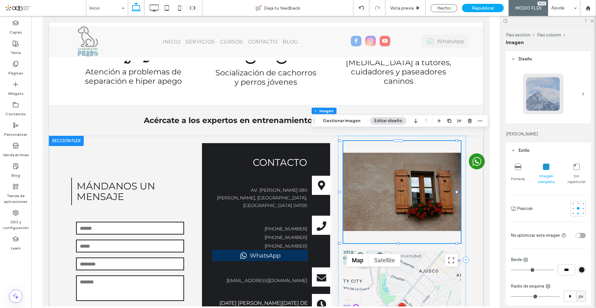
click at [576, 213] on div at bounding box center [578, 213] width 4 height 4
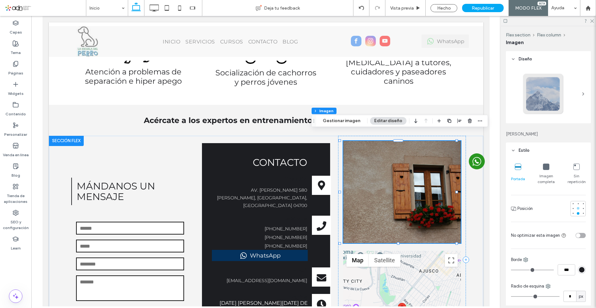
click at [577, 209] on div at bounding box center [578, 208] width 3 height 3
click at [577, 204] on div at bounding box center [578, 203] width 4 height 4
click at [572, 208] on div at bounding box center [573, 208] width 3 height 3
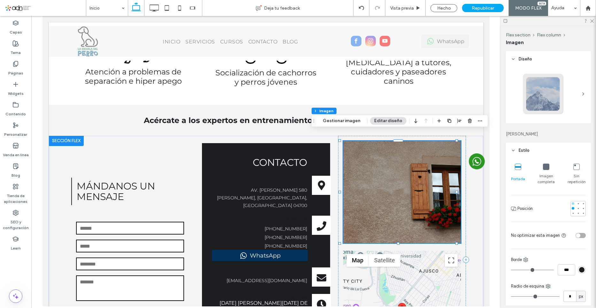
click at [572, 205] on div at bounding box center [573, 203] width 3 height 3
click at [576, 209] on div at bounding box center [578, 208] width 4 height 4
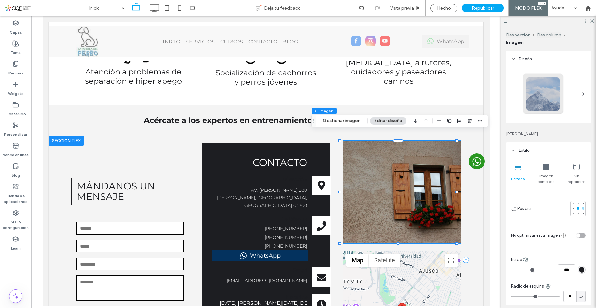
click at [582, 208] on div at bounding box center [583, 208] width 3 height 3
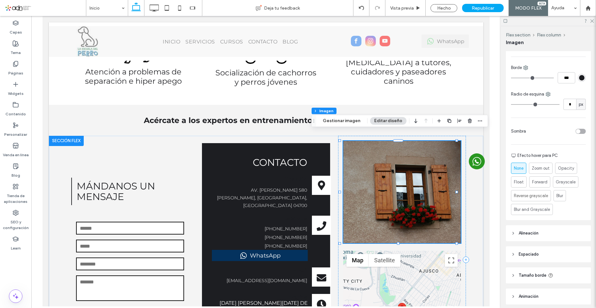
scroll to position [217, 0]
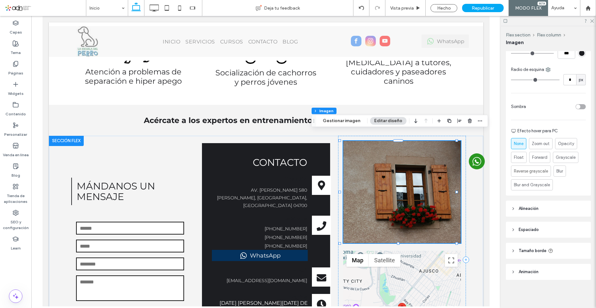
click at [531, 213] on header "Alineación" at bounding box center [548, 209] width 85 height 16
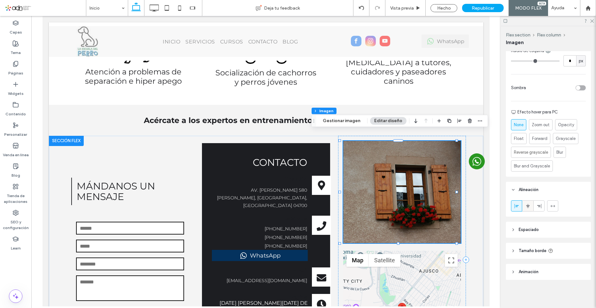
click at [527, 209] on span at bounding box center [528, 206] width 5 height 11
click at [530, 236] on header "Espaciado" at bounding box center [548, 230] width 85 height 16
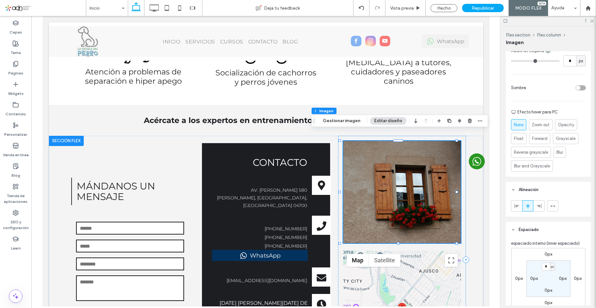
scroll to position [326, 0]
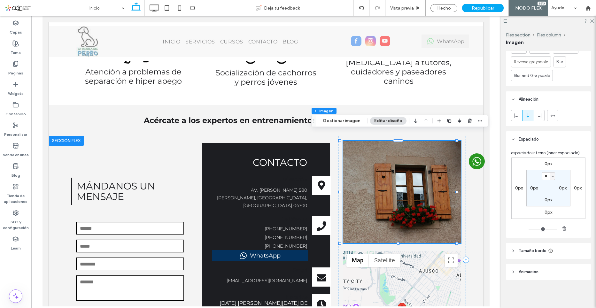
click at [535, 251] on span "Tamaño borde" at bounding box center [533, 251] width 28 height 6
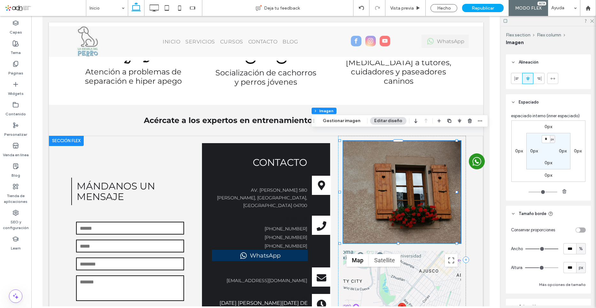
scroll to position [398, 0]
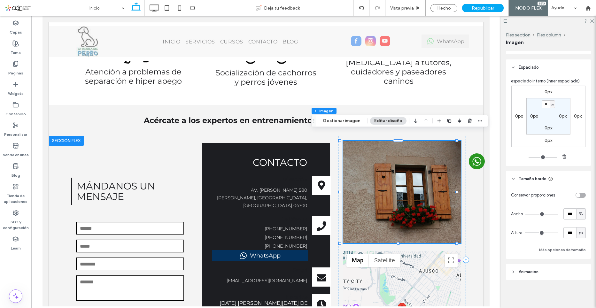
click at [538, 270] on span "Animación" at bounding box center [529, 272] width 20 height 6
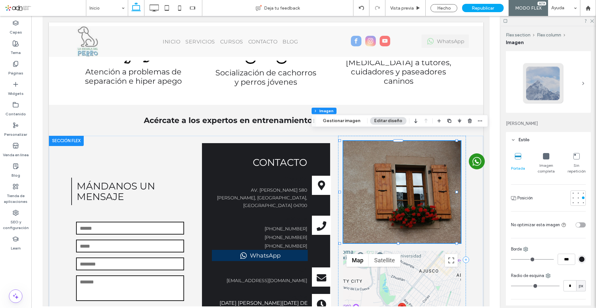
scroll to position [0, 0]
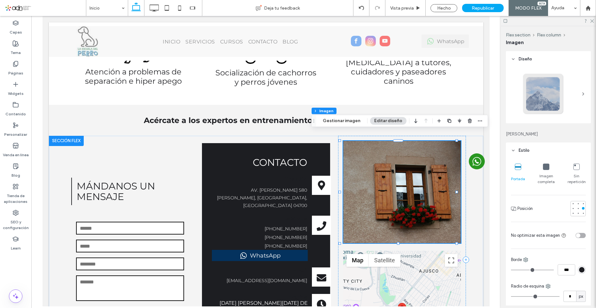
click at [576, 94] on div at bounding box center [548, 94] width 75 height 49
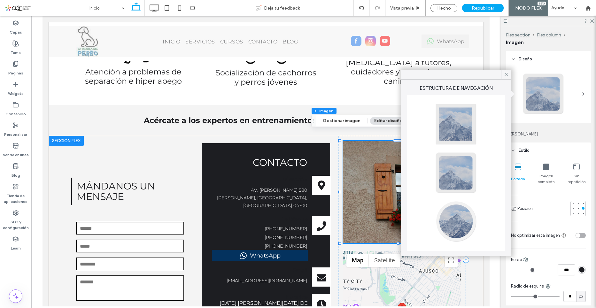
click at [454, 220] on div at bounding box center [456, 221] width 42 height 42
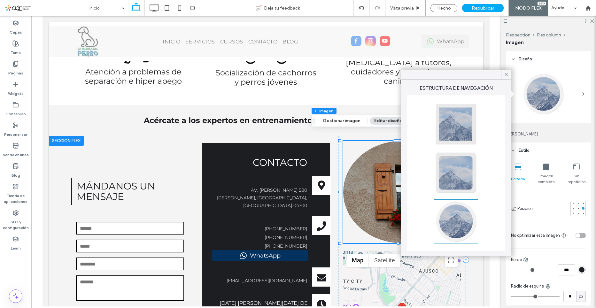
type input "**"
click at [463, 166] on div at bounding box center [456, 173] width 42 height 42
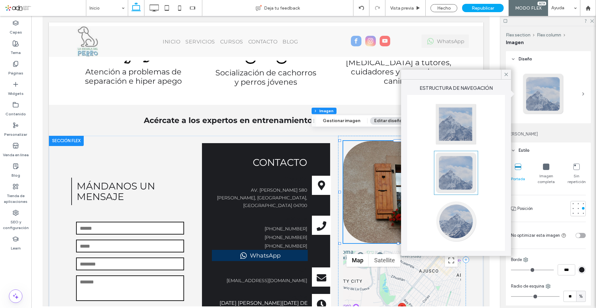
type input "**"
click at [506, 73] on icon at bounding box center [507, 75] width 6 height 6
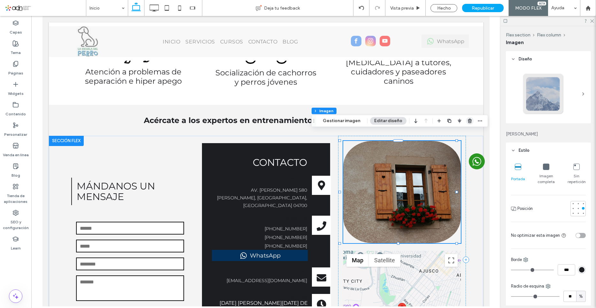
click at [468, 121] on use "button" at bounding box center [470, 121] width 4 height 4
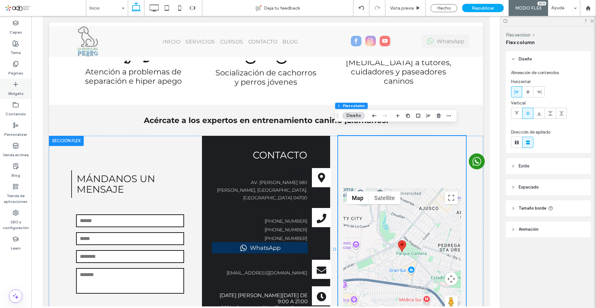
click at [20, 82] on div "Widgets" at bounding box center [15, 89] width 31 height 20
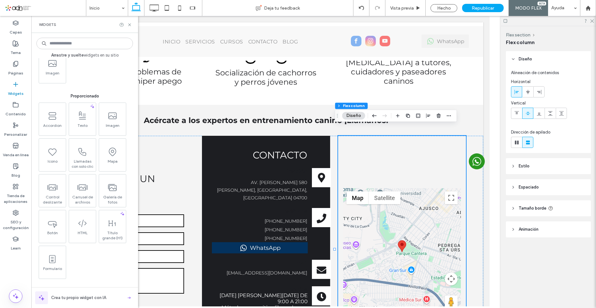
scroll to position [64, 0]
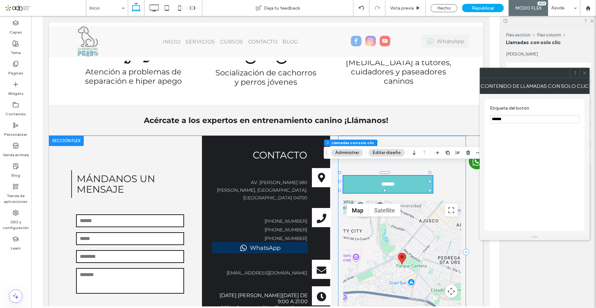
type input "**"
click at [383, 181] on span "******" at bounding box center [388, 184] width 20 height 7
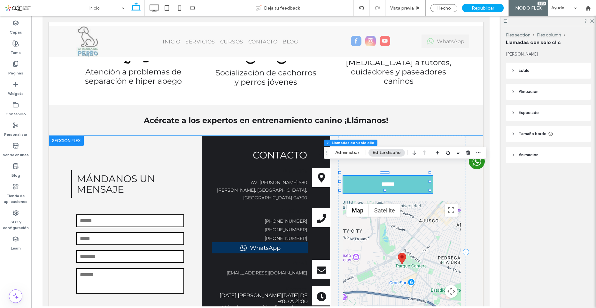
click at [387, 181] on span "******" at bounding box center [388, 184] width 20 height 7
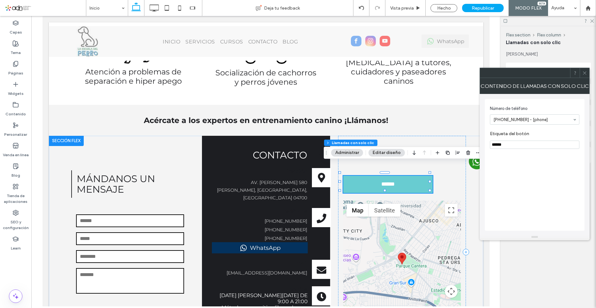
click at [348, 152] on button "Administrar" at bounding box center [347, 153] width 32 height 8
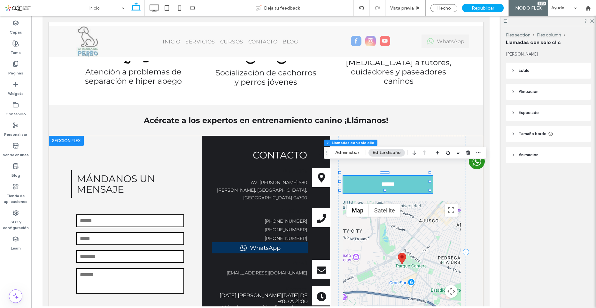
click at [377, 150] on button "Editar diseño" at bounding box center [387, 153] width 36 height 8
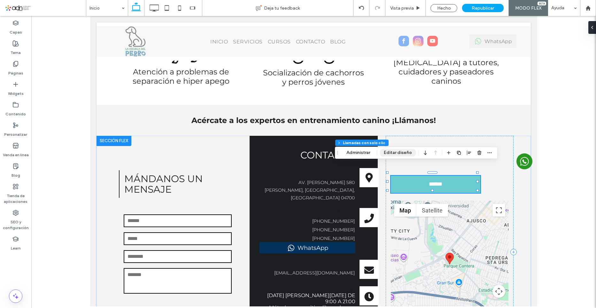
click at [403, 153] on button "Editar diseño" at bounding box center [398, 153] width 36 height 8
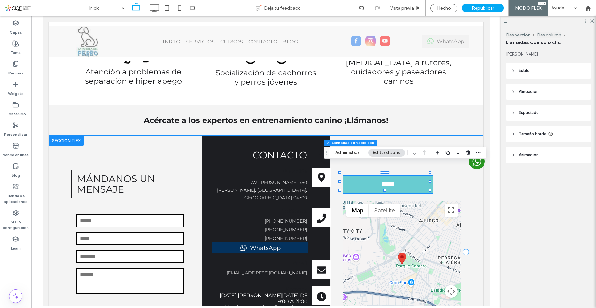
click at [408, 176] on link "**********" at bounding box center [388, 184] width 90 height 17
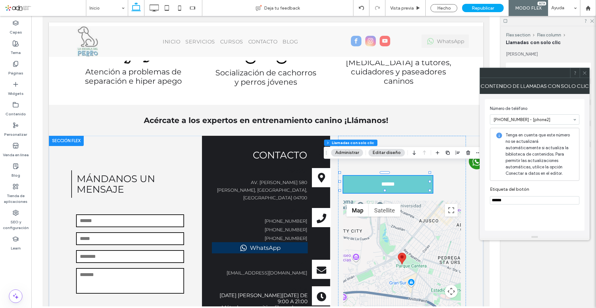
click at [584, 72] on icon at bounding box center [585, 73] width 5 height 5
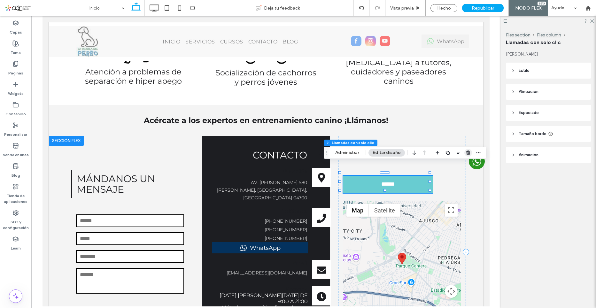
drag, startPoint x: 466, startPoint y: 152, endPoint x: 300, endPoint y: 16, distance: 214.5
click at [466, 152] on icon "button" at bounding box center [468, 152] width 5 height 5
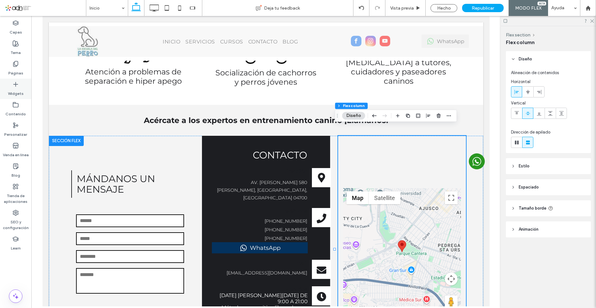
click at [20, 90] on label "Widgets" at bounding box center [16, 92] width 16 height 9
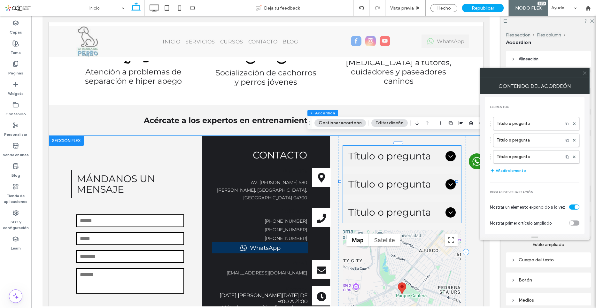
click at [449, 155] on icon at bounding box center [451, 156] width 4 height 3
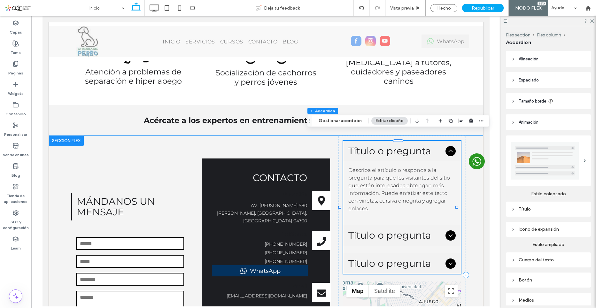
click at [447, 147] on icon at bounding box center [451, 151] width 8 height 8
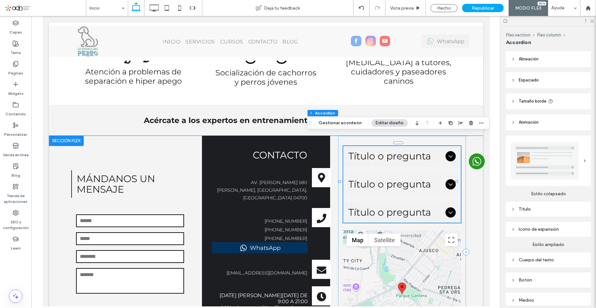
click at [451, 175] on div "Título o pregunta" at bounding box center [402, 184] width 118 height 20
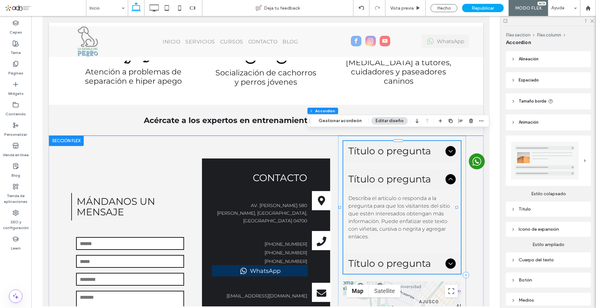
click at [448, 176] on icon at bounding box center [451, 180] width 8 height 8
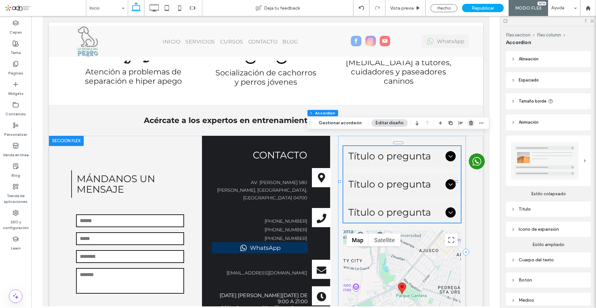
click at [469, 125] on icon "button" at bounding box center [471, 123] width 5 height 5
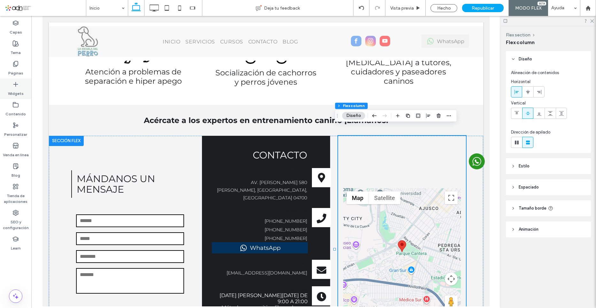
click at [17, 90] on label "Widgets" at bounding box center [16, 92] width 16 height 9
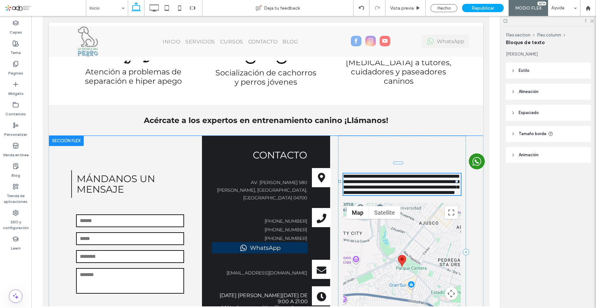
type input "**********"
type input "**"
click at [381, 174] on span "**********" at bounding box center [401, 184] width 116 height 21
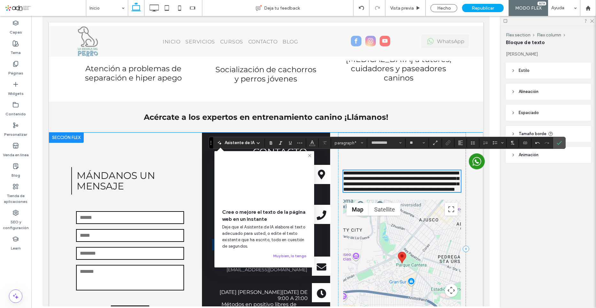
scroll to position [1232, 0]
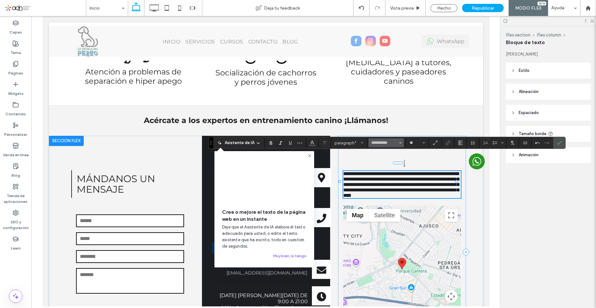
click at [399, 143] on icon "Fuente y peso de la fuente" at bounding box center [400, 143] width 3 height 3
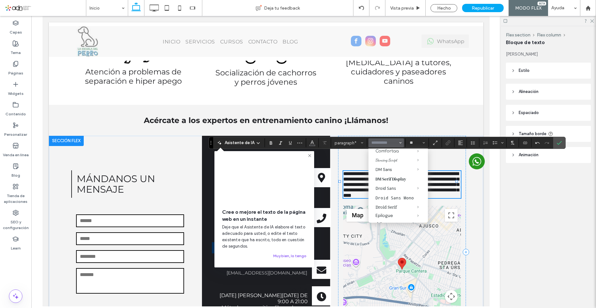
scroll to position [224, 0]
click at [384, 161] on label "Hedvig Letters Serif" at bounding box center [398, 157] width 59 height 10
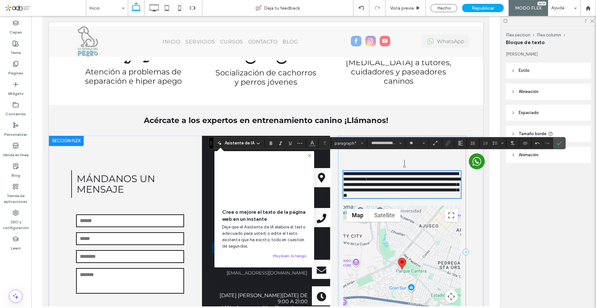
scroll to position [1231, 0]
click at [312, 142] on use "Color" at bounding box center [313, 143] width 4 height 4
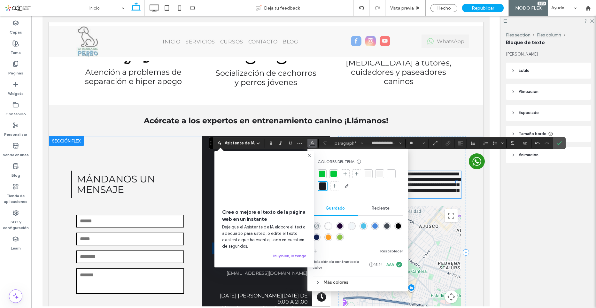
type input "**********"
click at [436, 180] on span "**********" at bounding box center [401, 185] width 116 height 27
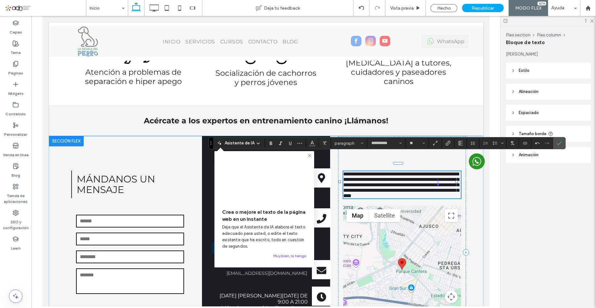
click at [442, 178] on span "**********" at bounding box center [401, 185] width 116 height 27
drag, startPoint x: 381, startPoint y: 188, endPoint x: 333, endPoint y: 181, distance: 48.7
click at [333, 181] on div "MÁNDANOS UN MENSAJE Contáctenos Nombre: Email: Teléfono Mensaje: ****** Gracias…" at bounding box center [266, 252] width 435 height 233
click at [352, 176] on span "**********" at bounding box center [401, 185] width 116 height 27
drag, startPoint x: 359, startPoint y: 180, endPoint x: 341, endPoint y: 184, distance: 17.8
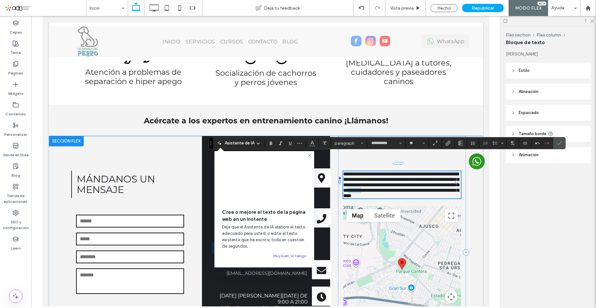
click at [343, 184] on span "**********" at bounding box center [401, 185] width 116 height 27
click at [523, 141] on icon "Conectar con datos" at bounding box center [525, 143] width 5 height 5
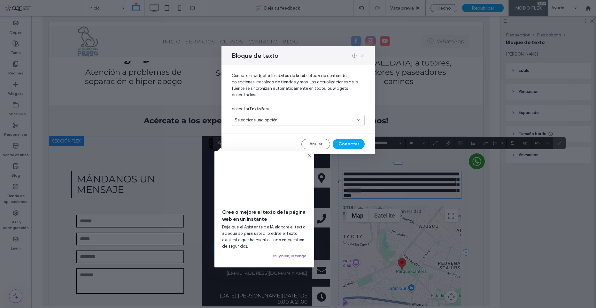
click at [358, 118] on icon at bounding box center [358, 120] width 5 height 5
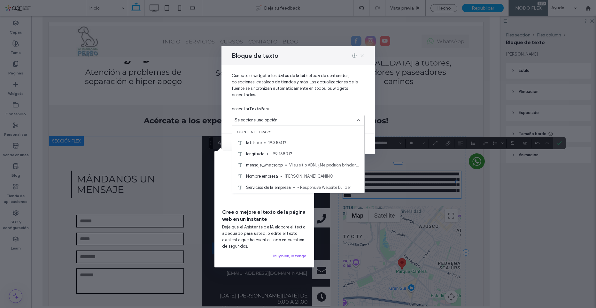
click at [361, 54] on icon at bounding box center [362, 55] width 5 height 5
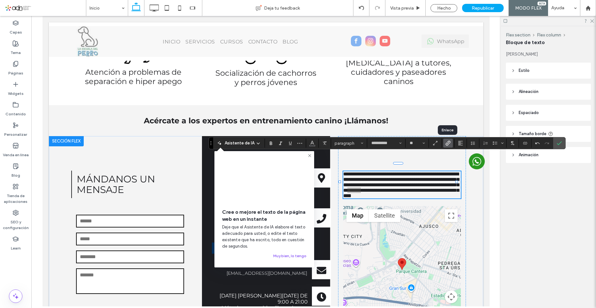
click at [446, 141] on icon "Enlace" at bounding box center [448, 143] width 5 height 5
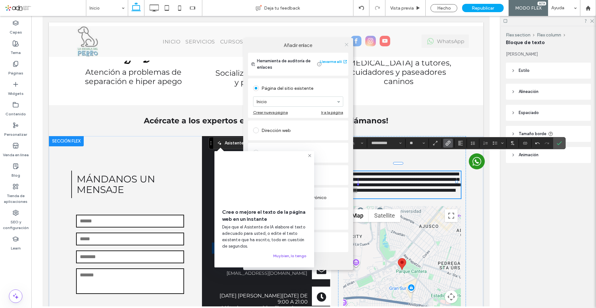
click at [347, 48] on span at bounding box center [346, 45] width 5 height 10
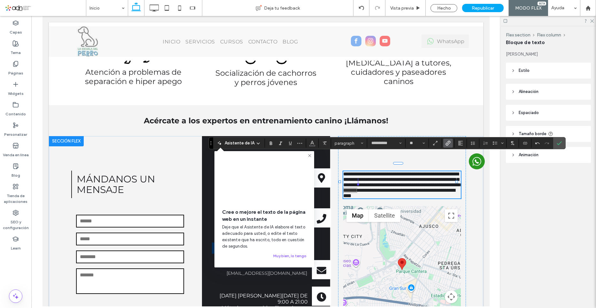
drag, startPoint x: 310, startPoint y: 154, endPoint x: 446, endPoint y: 141, distance: 137.4
click at [310, 154] on icon at bounding box center [309, 155] width 5 height 5
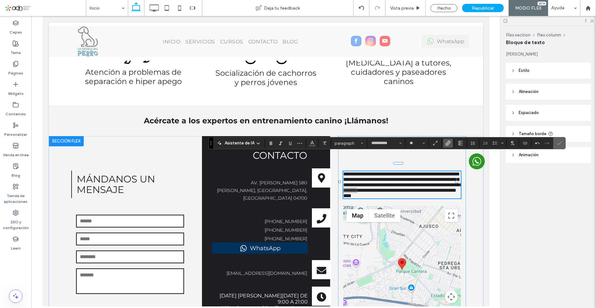
click at [562, 142] on label "Confirmar" at bounding box center [560, 143] width 10 height 12
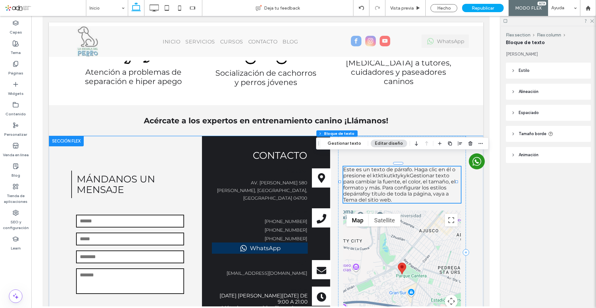
click at [426, 176] on span "Este es un texto de párrafo. Haga clic en él o presione el ktktkutktykykGestion…" at bounding box center [399, 182] width 112 height 30
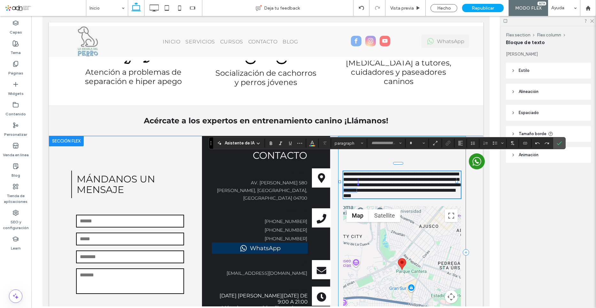
type input "**********"
type input "**"
click at [441, 172] on span "**********" at bounding box center [403, 180] width 120 height 16
click at [438, 185] on p "**********" at bounding box center [402, 184] width 118 height 27
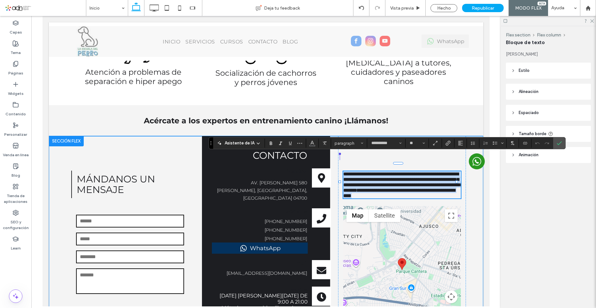
drag, startPoint x: 427, startPoint y: 187, endPoint x: 334, endPoint y: 160, distance: 96.6
click at [334, 160] on div "MÁNDANOS UN MENSAJE Contáctenos Nombre: Email: Teléfono Mensaje: ****** Gracias…" at bounding box center [266, 252] width 435 height 233
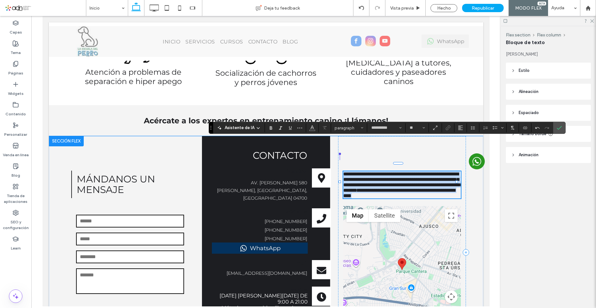
scroll to position [1247, 0]
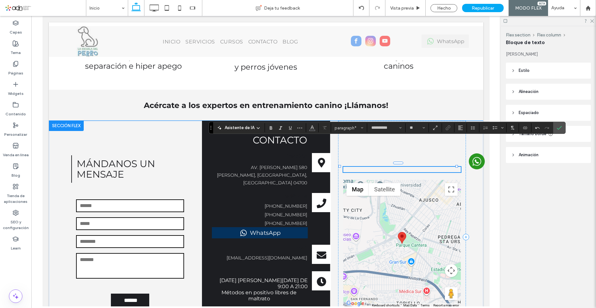
click at [445, 167] on p "﻿" at bounding box center [402, 169] width 118 height 5
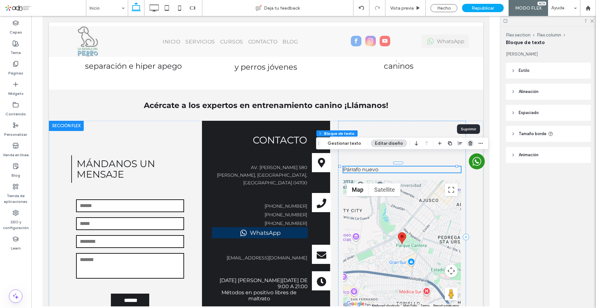
click at [469, 145] on use "button" at bounding box center [471, 143] width 4 height 4
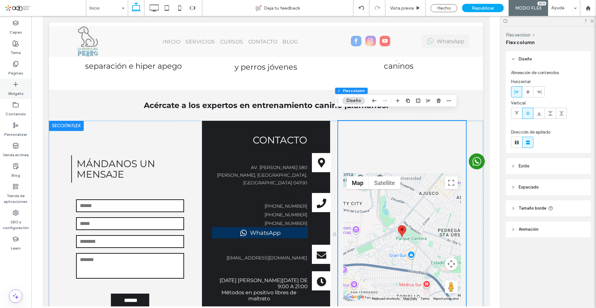
click at [23, 87] on div "Widgets" at bounding box center [15, 89] width 31 height 20
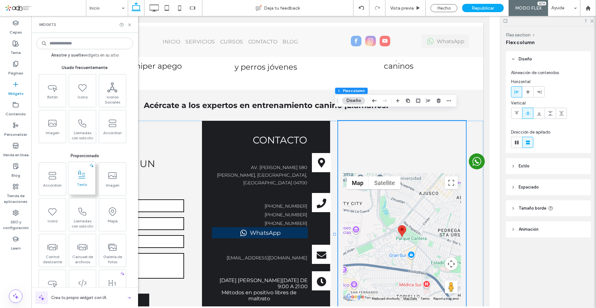
scroll to position [64, 0]
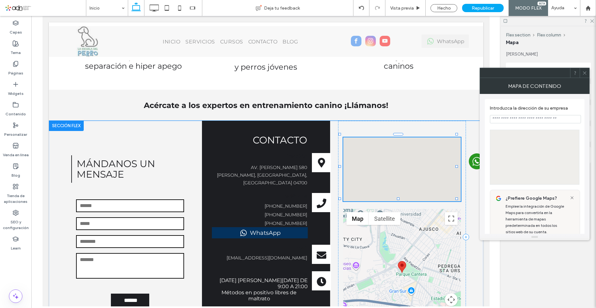
type input "**********"
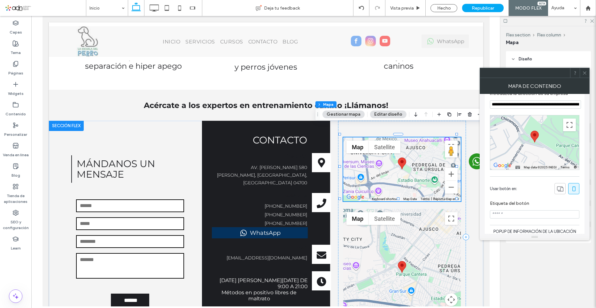
scroll to position [0, 0]
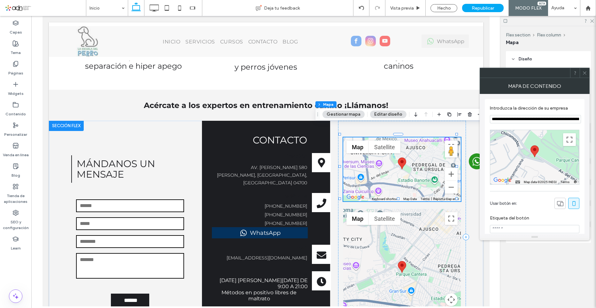
drag, startPoint x: 585, startPoint y: 73, endPoint x: 575, endPoint y: 79, distance: 11.5
click at [585, 73] on use at bounding box center [584, 72] width 3 height 3
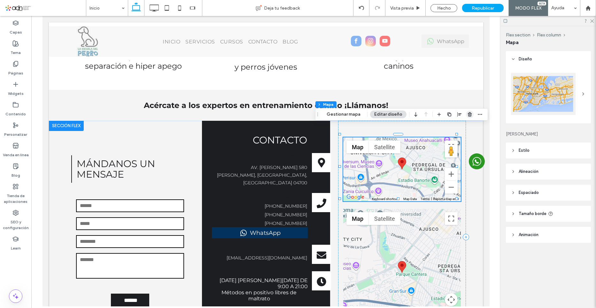
click at [467, 116] on icon "button" at bounding box center [469, 114] width 5 height 5
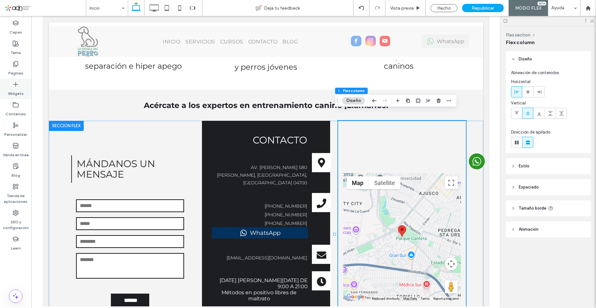
click at [14, 91] on label "Widgets" at bounding box center [16, 92] width 16 height 9
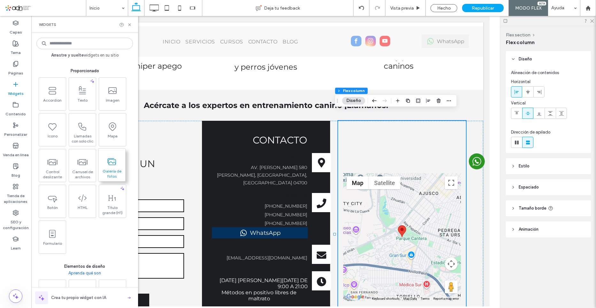
scroll to position [96, 0]
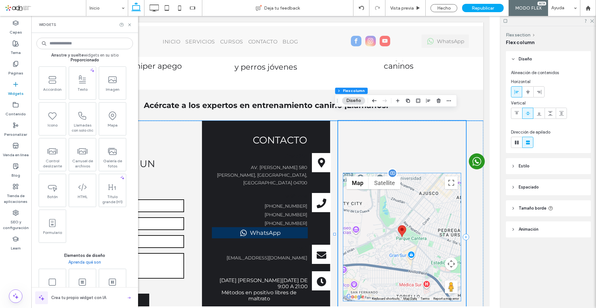
click at [425, 201] on div at bounding box center [402, 237] width 118 height 128
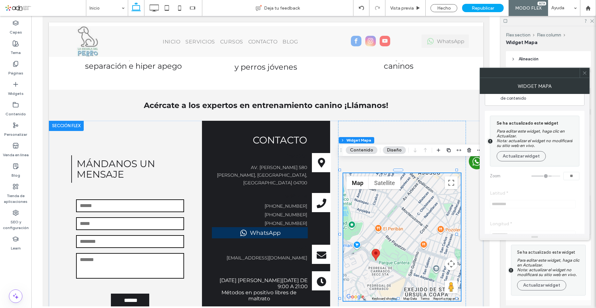
scroll to position [32, 0]
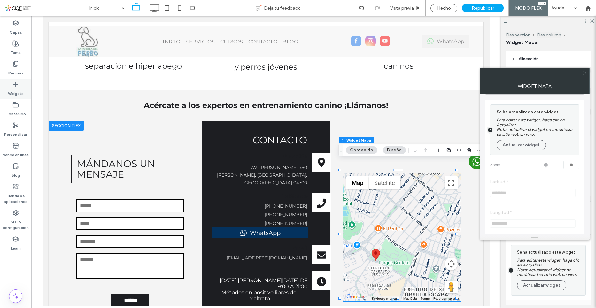
click at [16, 83] on use at bounding box center [15, 84] width 4 height 4
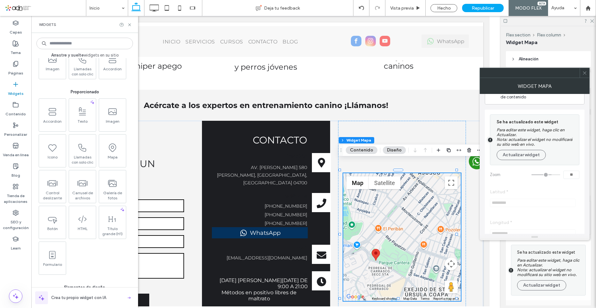
scroll to position [0, 0]
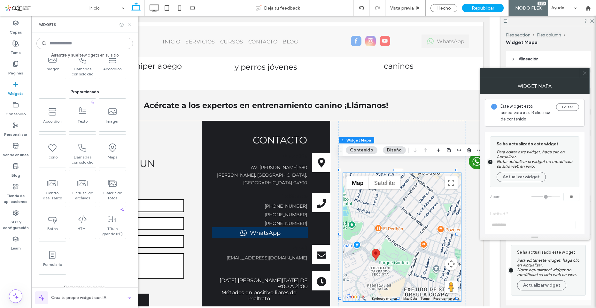
click at [129, 23] on icon at bounding box center [129, 24] width 5 height 5
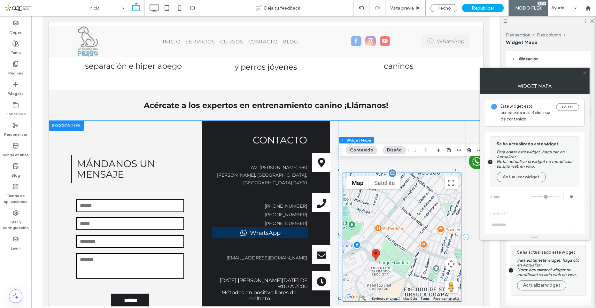
click at [403, 173] on div "19.310417 -99.168017 10 14 false Esto es un indicador de posición y no aparecer…" at bounding box center [402, 237] width 118 height 128
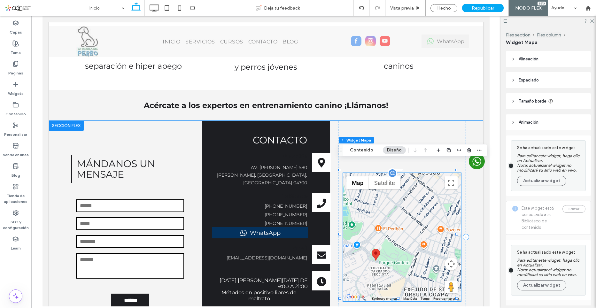
click at [421, 173] on div at bounding box center [402, 237] width 118 height 128
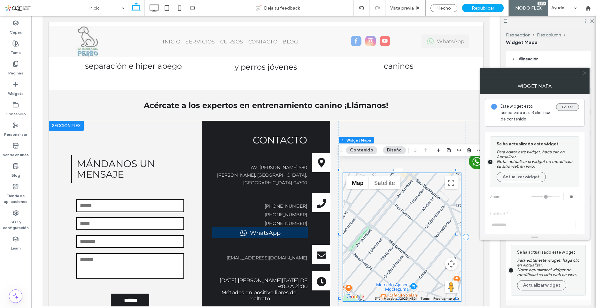
click at [572, 109] on button "Editar" at bounding box center [567, 107] width 23 height 8
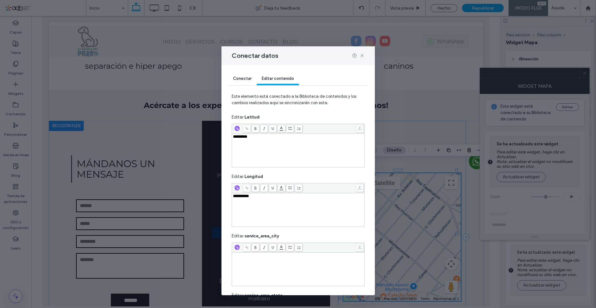
click at [270, 144] on div "*********" at bounding box center [298, 151] width 131 height 32
drag, startPoint x: 281, startPoint y: 140, endPoint x: 232, endPoint y: 137, distance: 48.7
click at [232, 137] on div "*********" at bounding box center [298, 150] width 132 height 33
click at [362, 54] on icon at bounding box center [362, 55] width 5 height 5
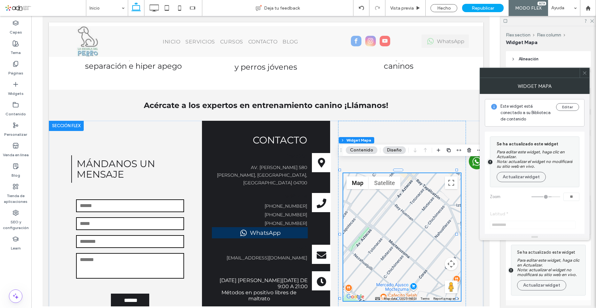
click at [585, 76] on span at bounding box center [585, 73] width 5 height 10
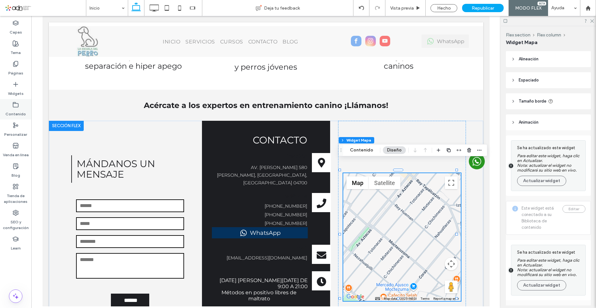
click at [21, 112] on label "Contenido" at bounding box center [15, 112] width 20 height 9
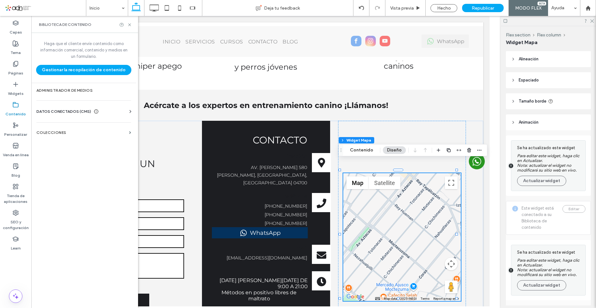
click at [73, 113] on span "DATOS CONECTADOS (CMS)" at bounding box center [63, 111] width 55 height 6
click at [60, 126] on label "Información del negocio" at bounding box center [85, 127] width 87 height 4
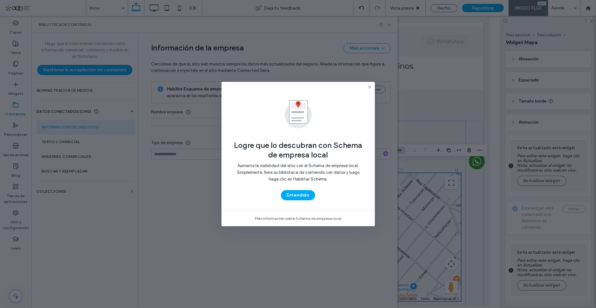
type input "**********"
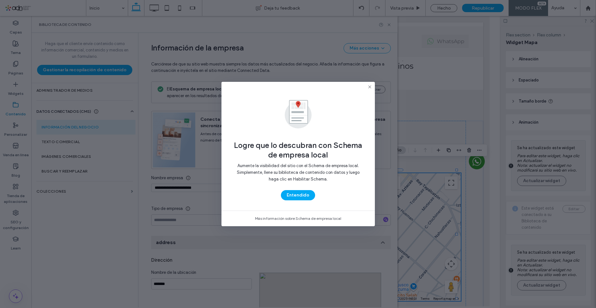
scroll to position [68, 0]
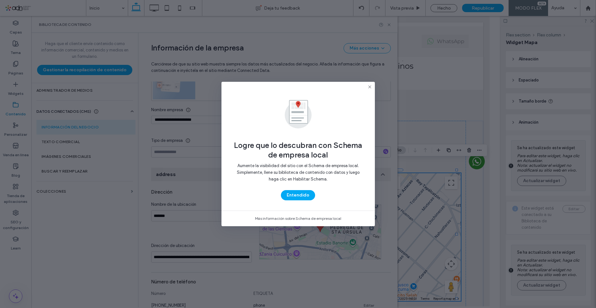
click at [370, 88] on icon at bounding box center [369, 86] width 5 height 5
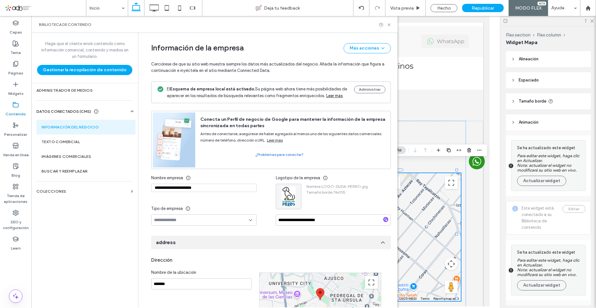
scroll to position [128, 0]
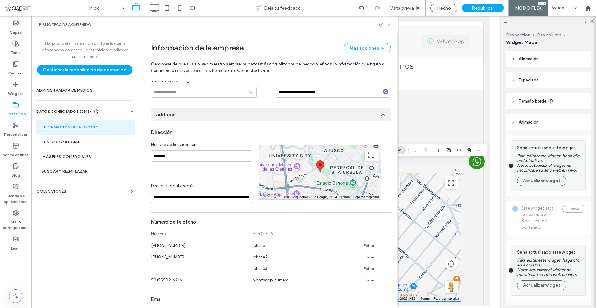
click at [388, 25] on icon at bounding box center [389, 24] width 5 height 5
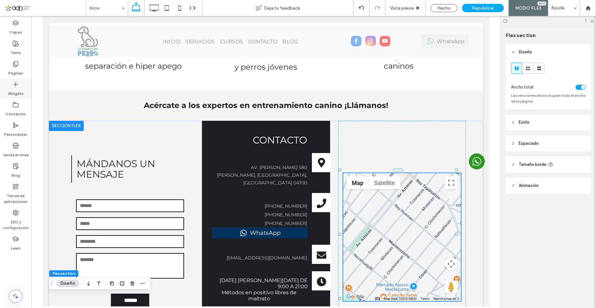
click at [15, 86] on icon at bounding box center [15, 84] width 6 height 6
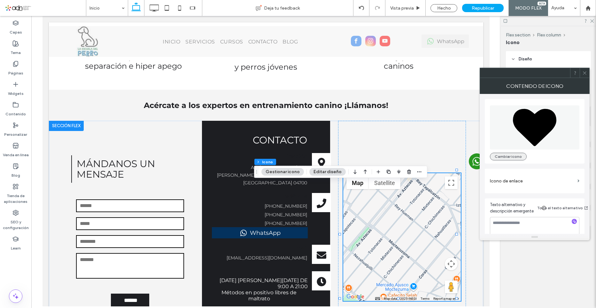
click at [503, 156] on button "Cambiar icono" at bounding box center [508, 157] width 37 height 8
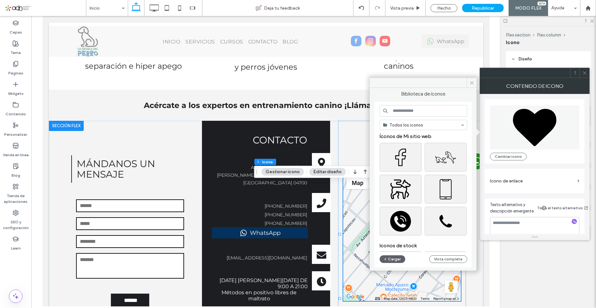
click at [403, 107] on input at bounding box center [424, 111] width 88 height 12
click at [400, 185] on div "Seleccione" at bounding box center [401, 189] width 42 height 29
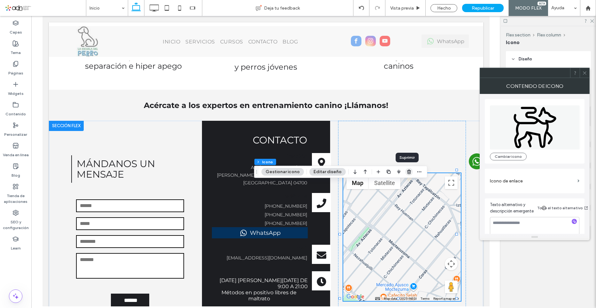
click at [407, 174] on icon "button" at bounding box center [409, 171] width 5 height 5
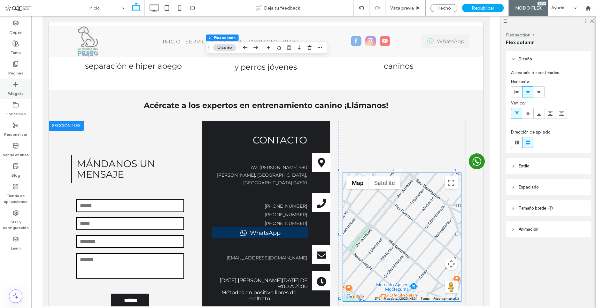
click at [17, 89] on label "Widgets" at bounding box center [16, 92] width 16 height 9
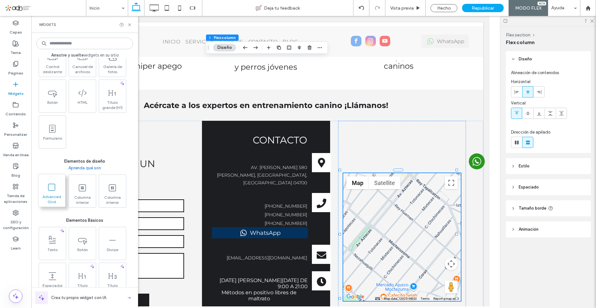
scroll to position [192, 0]
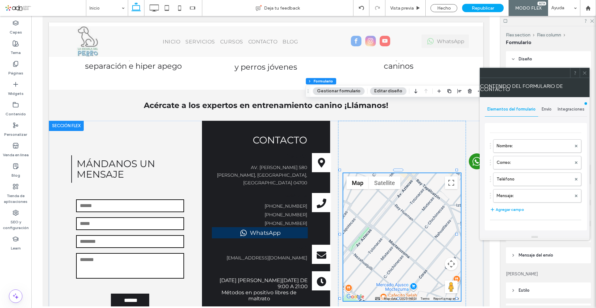
type input "**********"
type input "*"
type input "***"
click at [519, 150] on label "Nombre:" at bounding box center [534, 146] width 75 height 13
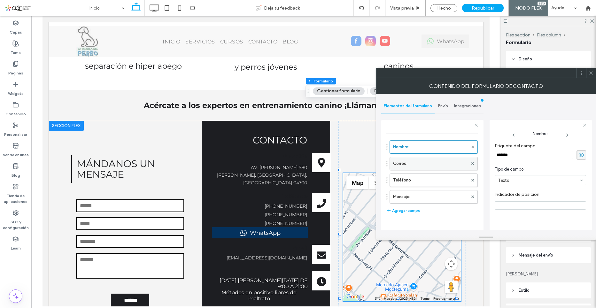
click at [403, 161] on label "Correo:" at bounding box center [430, 163] width 75 height 13
click at [443, 105] on span "Envío" at bounding box center [443, 106] width 10 height 5
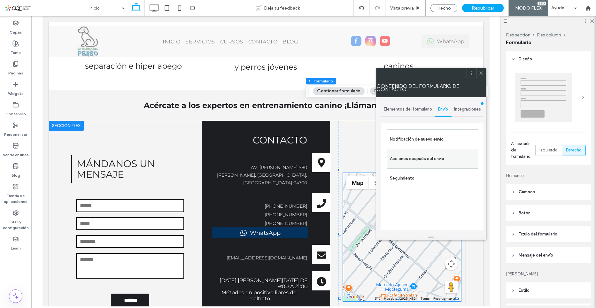
click at [403, 160] on label "Acciones después del envío" at bounding box center [432, 159] width 85 height 13
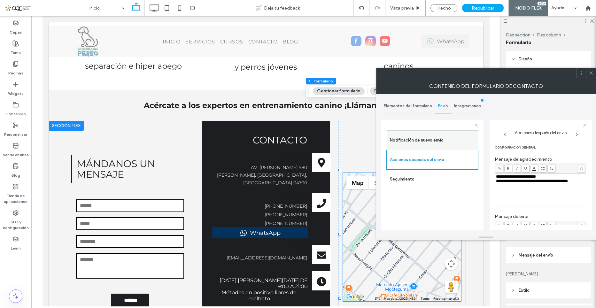
click at [408, 140] on label "Notificación de nuevo envío" at bounding box center [432, 140] width 85 height 13
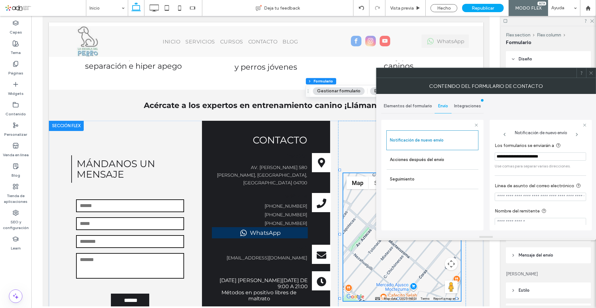
click at [591, 74] on use at bounding box center [591, 72] width 3 height 3
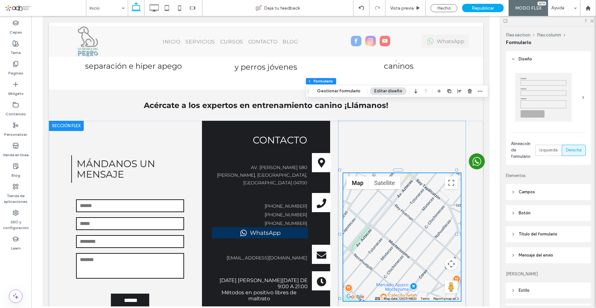
click at [573, 96] on div at bounding box center [548, 97] width 75 height 55
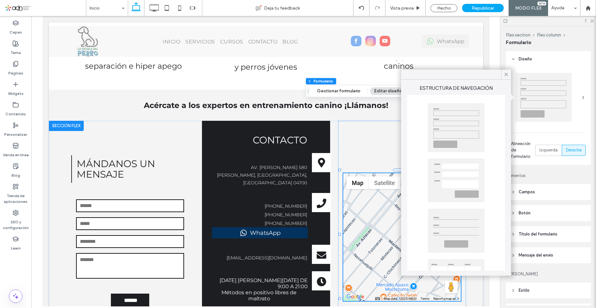
click at [450, 185] on div at bounding box center [456, 181] width 57 height 44
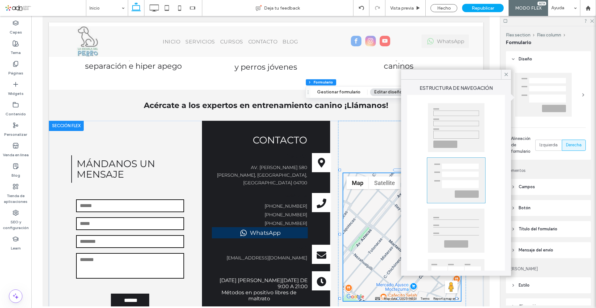
click at [457, 243] on div at bounding box center [456, 231] width 57 height 44
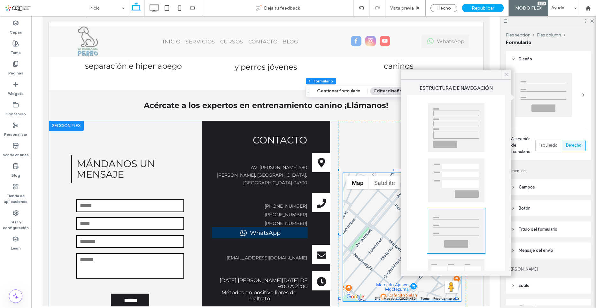
click at [506, 74] on icon at bounding box center [507, 75] width 6 height 6
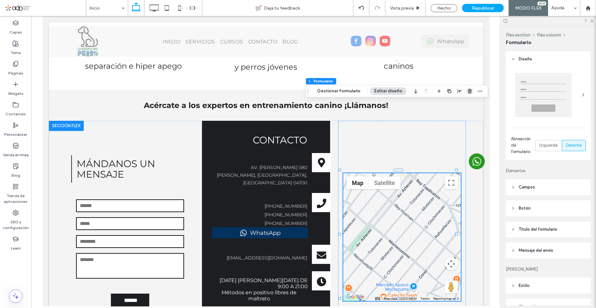
click at [468, 91] on use "button" at bounding box center [470, 91] width 4 height 4
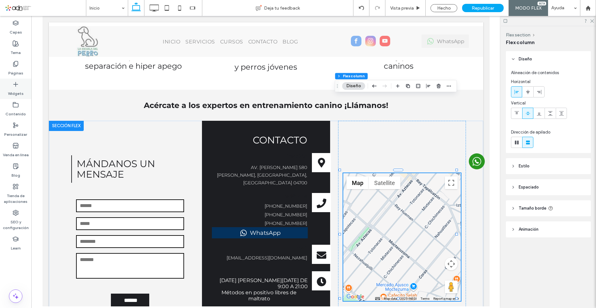
click at [16, 87] on icon at bounding box center [15, 84] width 6 height 6
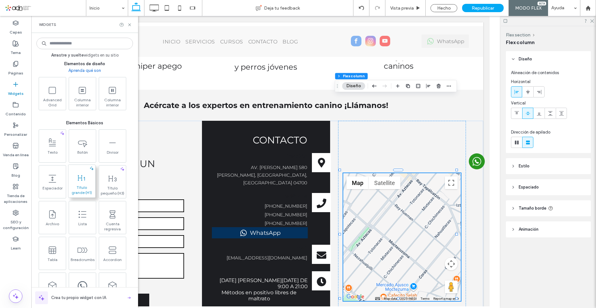
scroll to position [256, 0]
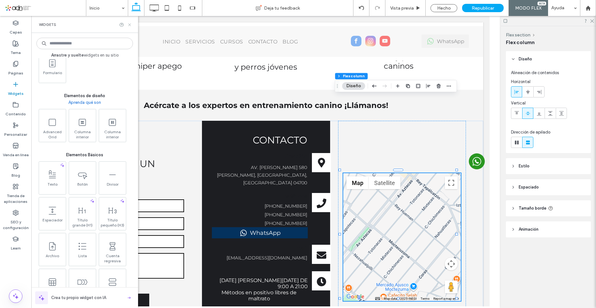
click at [129, 26] on icon at bounding box center [129, 24] width 5 height 5
